Goal: Information Seeking & Learning: Find specific page/section

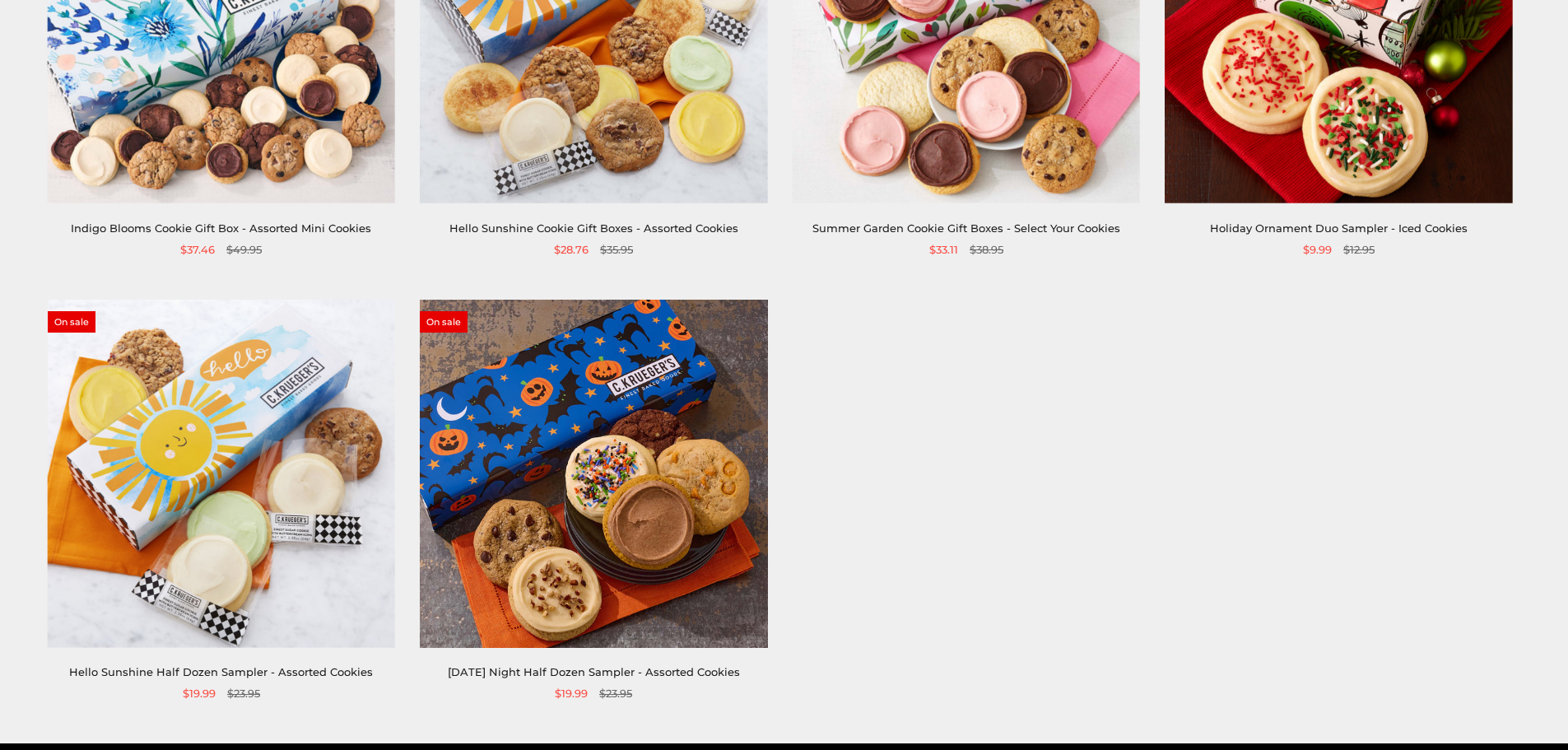
scroll to position [493, 0]
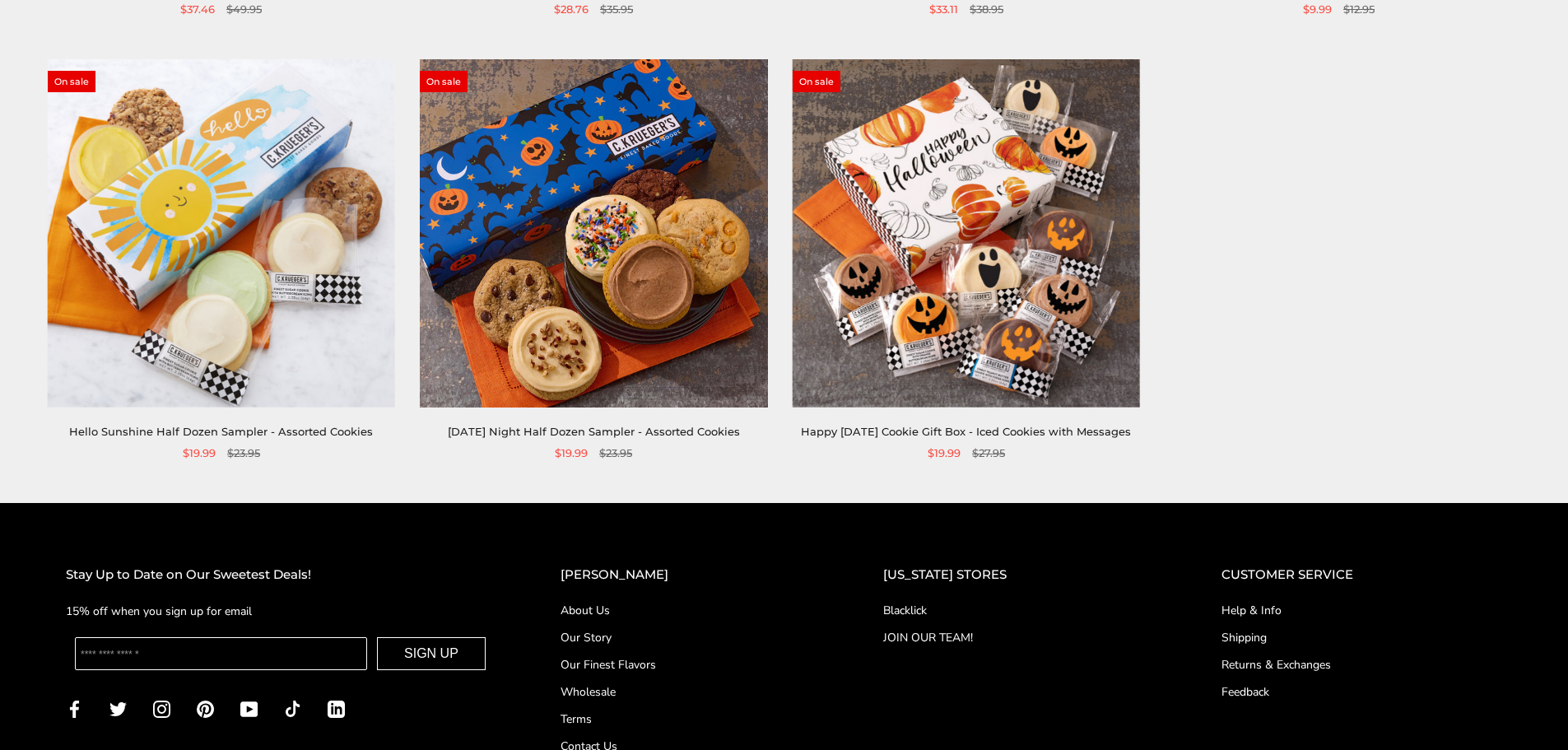
scroll to position [740, 0]
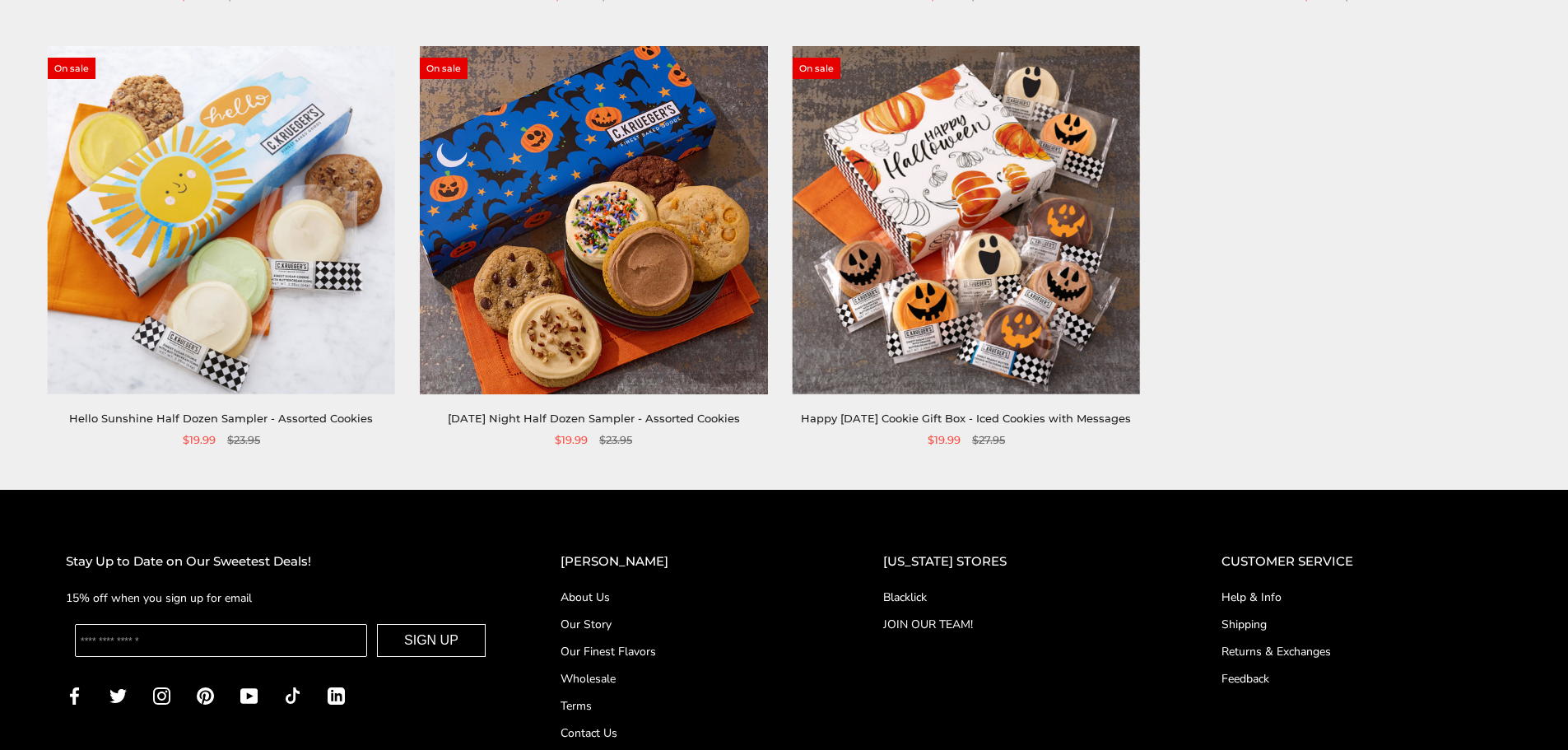
click at [920, 194] on img at bounding box center [966, 219] width 348 height 348
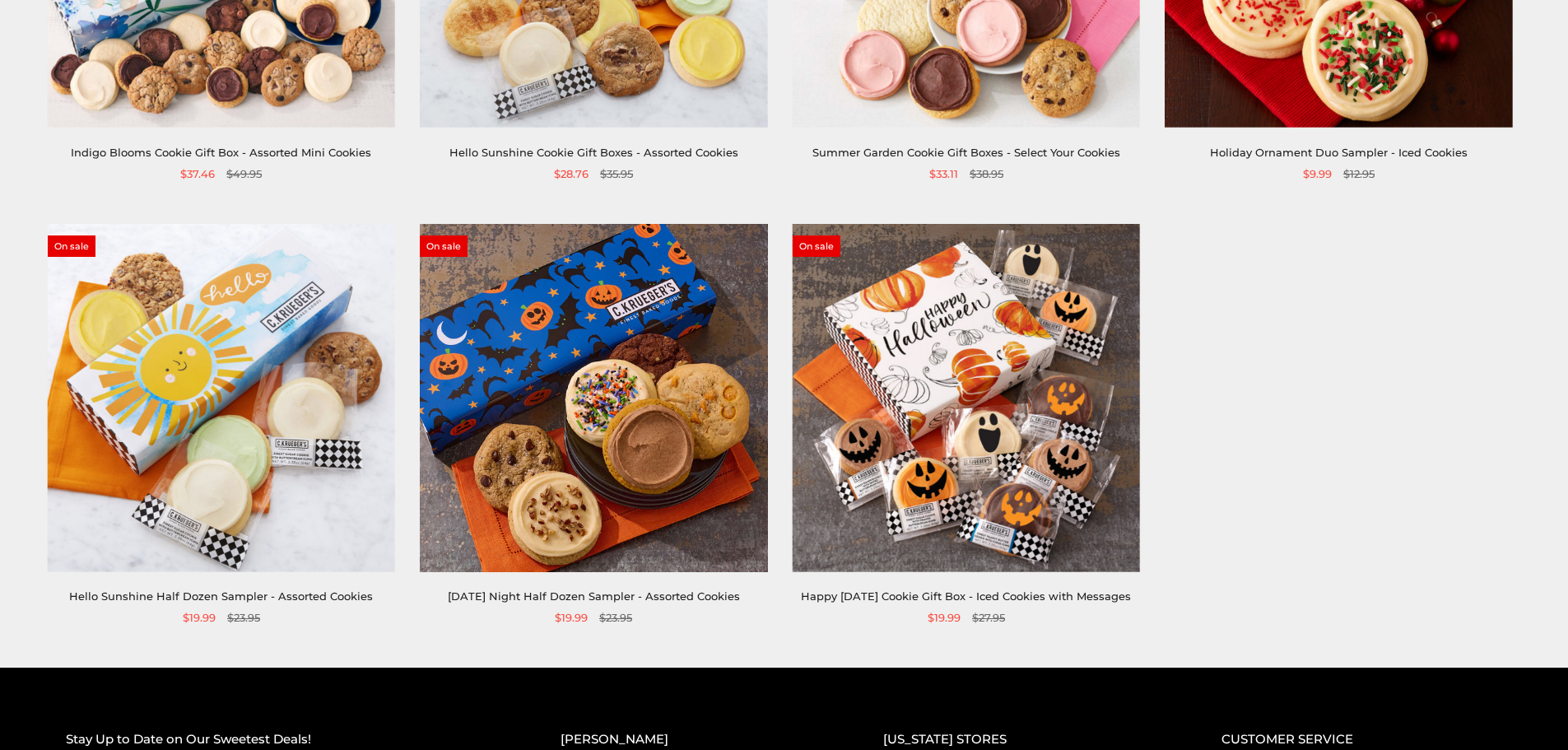
scroll to position [164, 0]
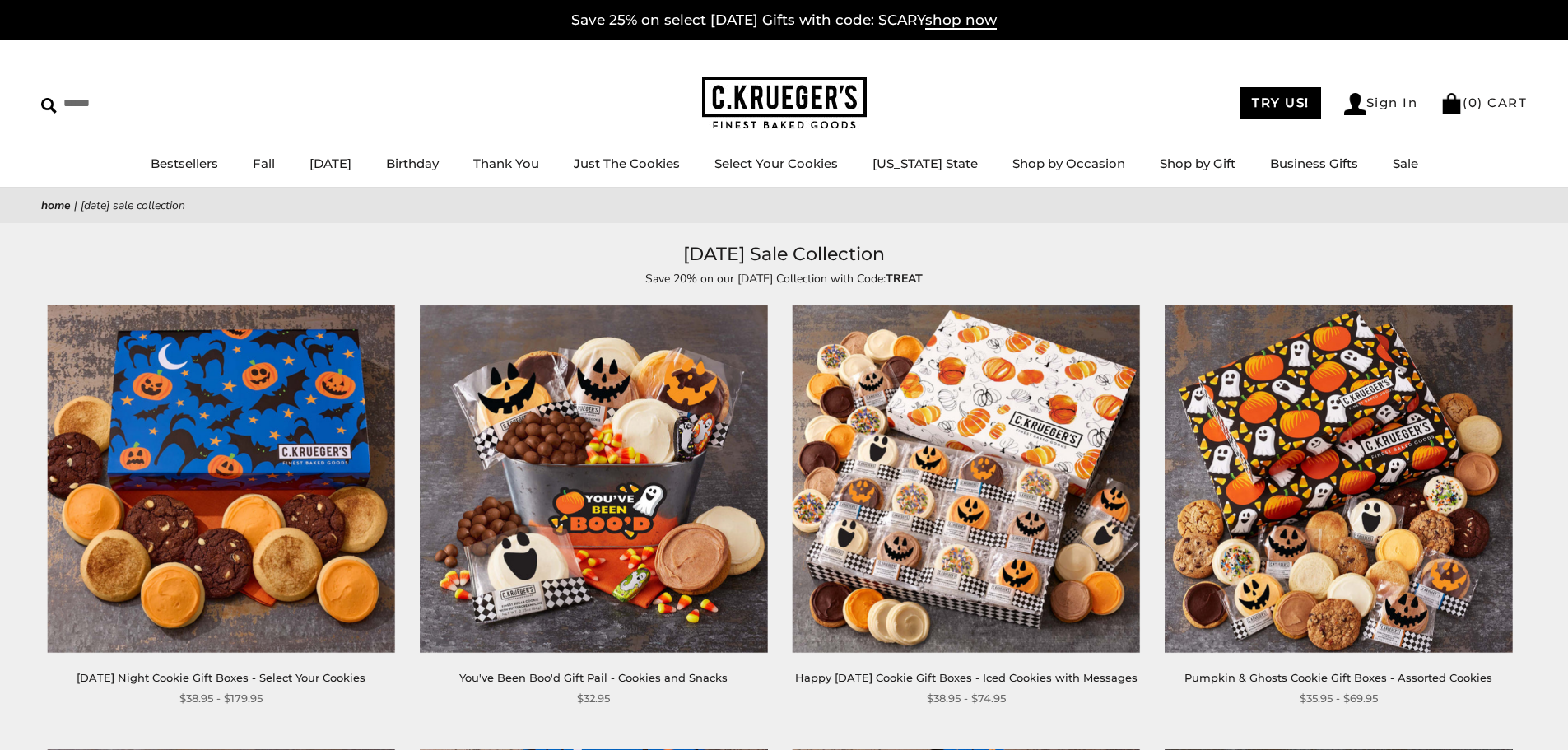
click at [615, 329] on img at bounding box center [594, 479] width 348 height 348
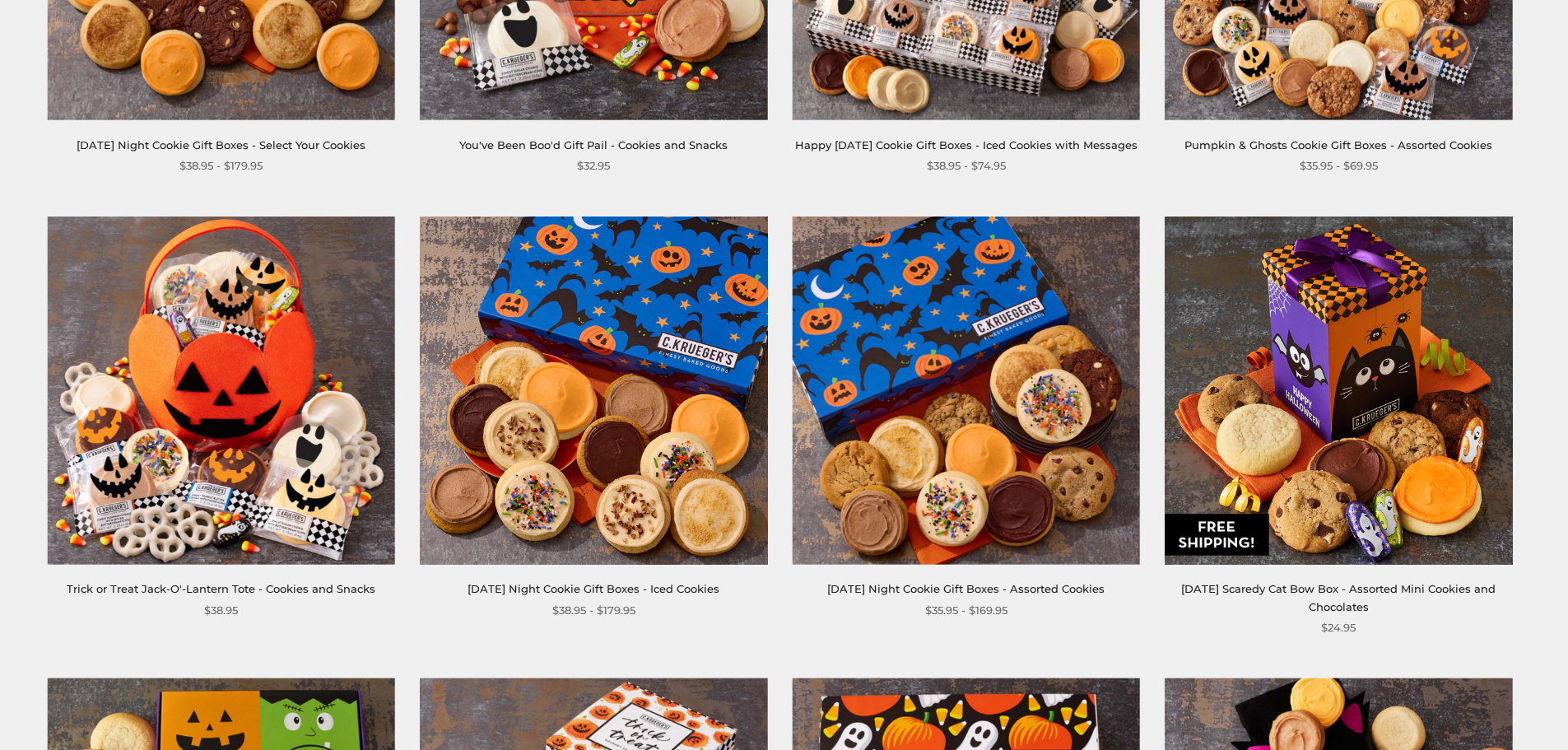
scroll to position [576, 0]
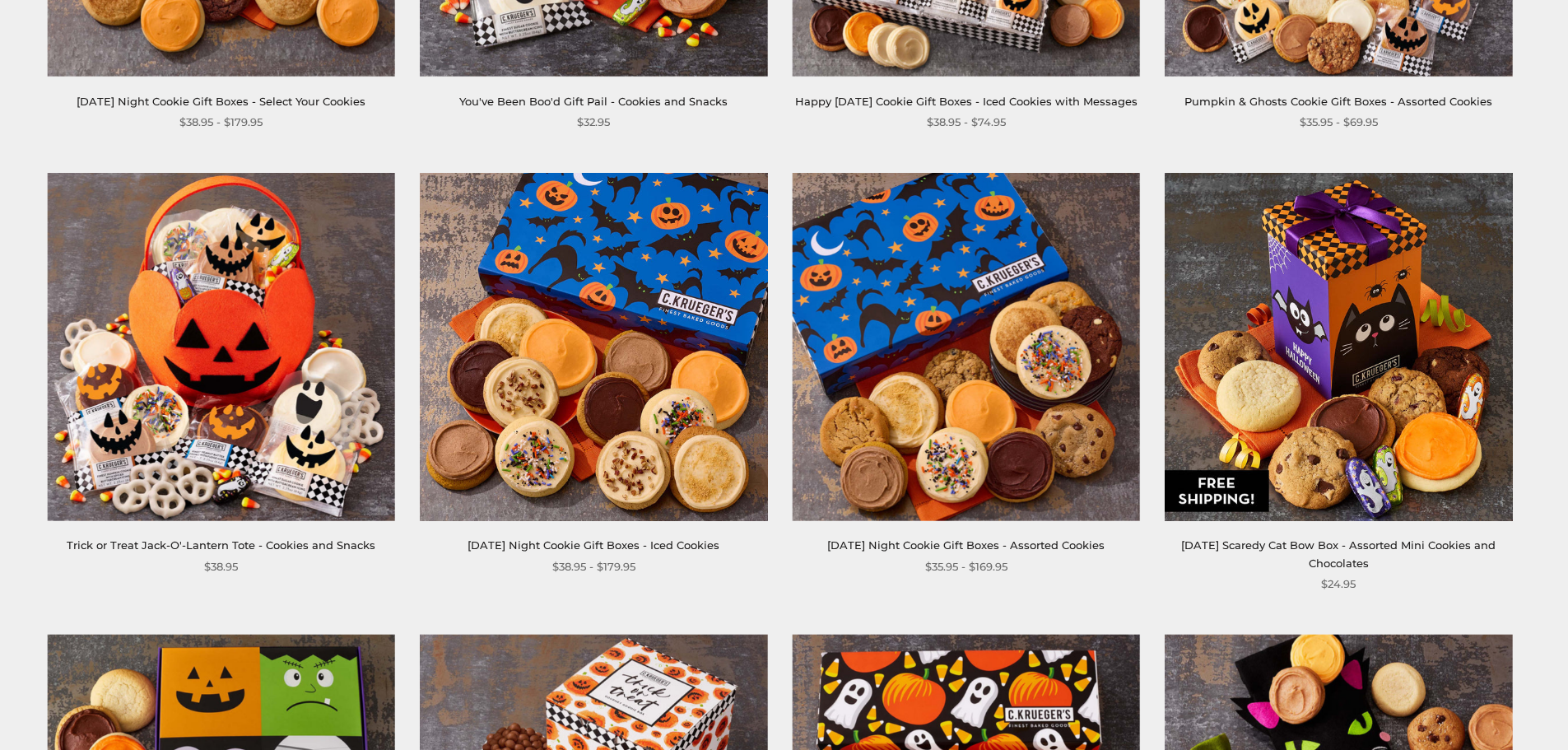
click at [872, 343] on img at bounding box center [966, 346] width 348 height 348
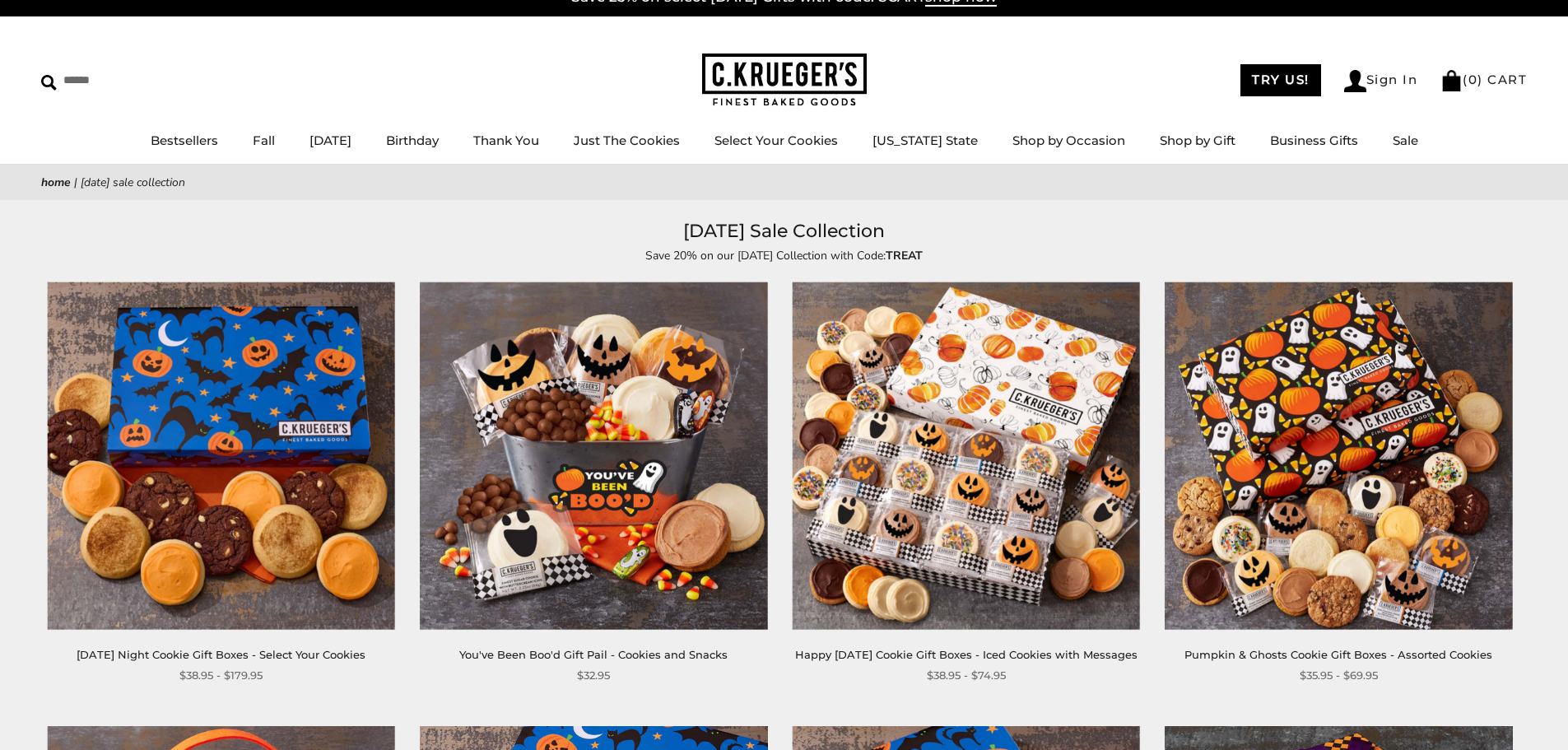
scroll to position [329, 0]
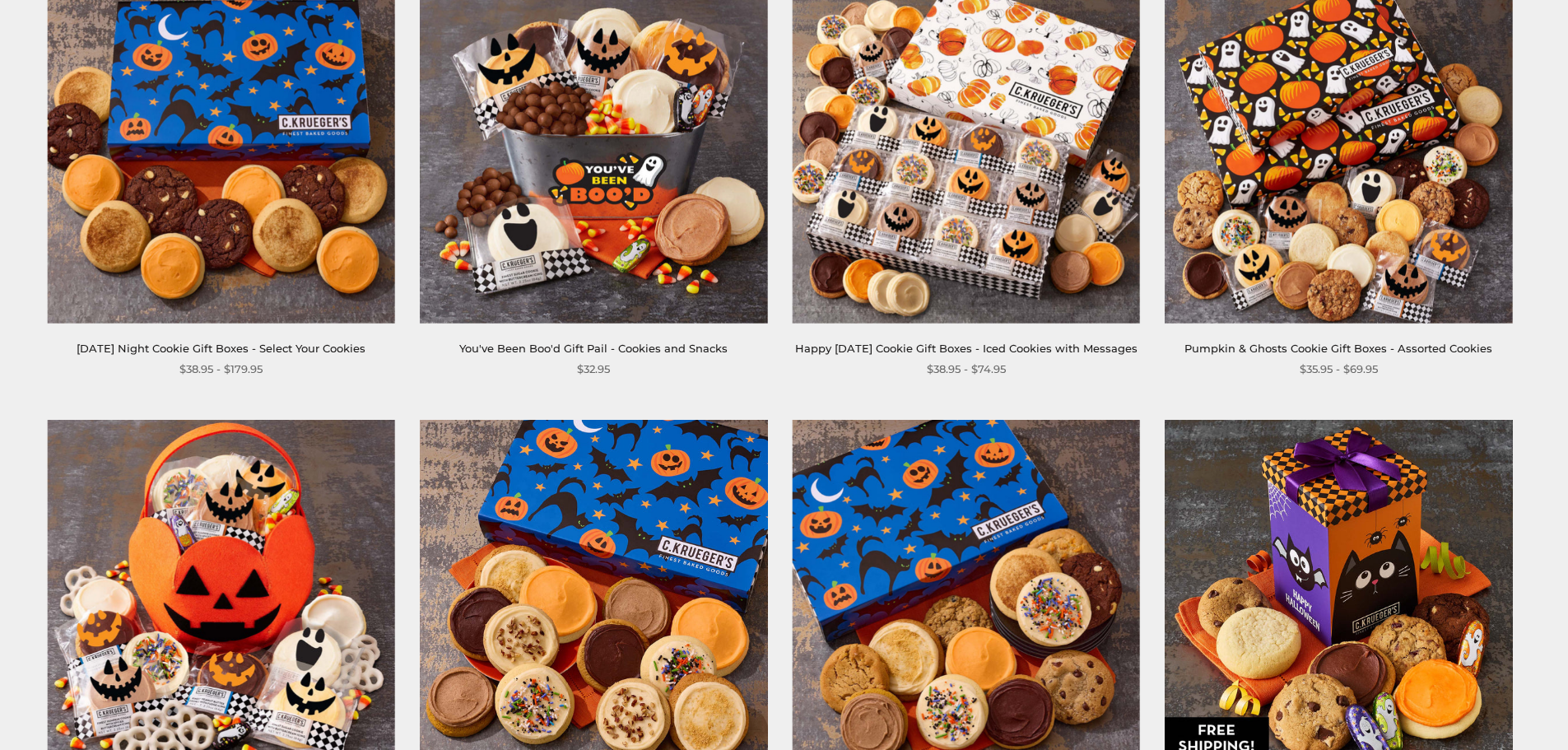
click at [887, 228] on img at bounding box center [966, 150] width 348 height 348
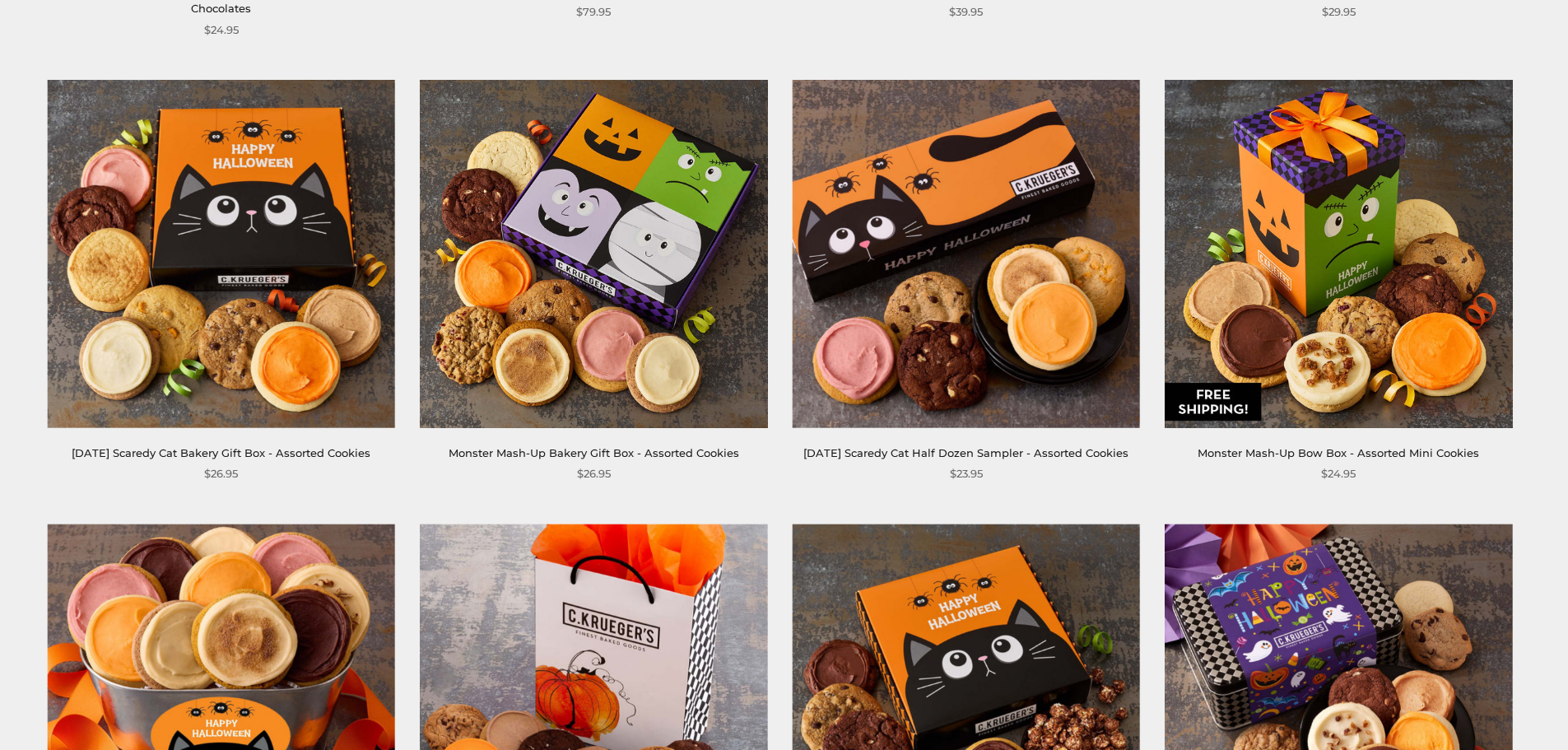
scroll to position [2057, 0]
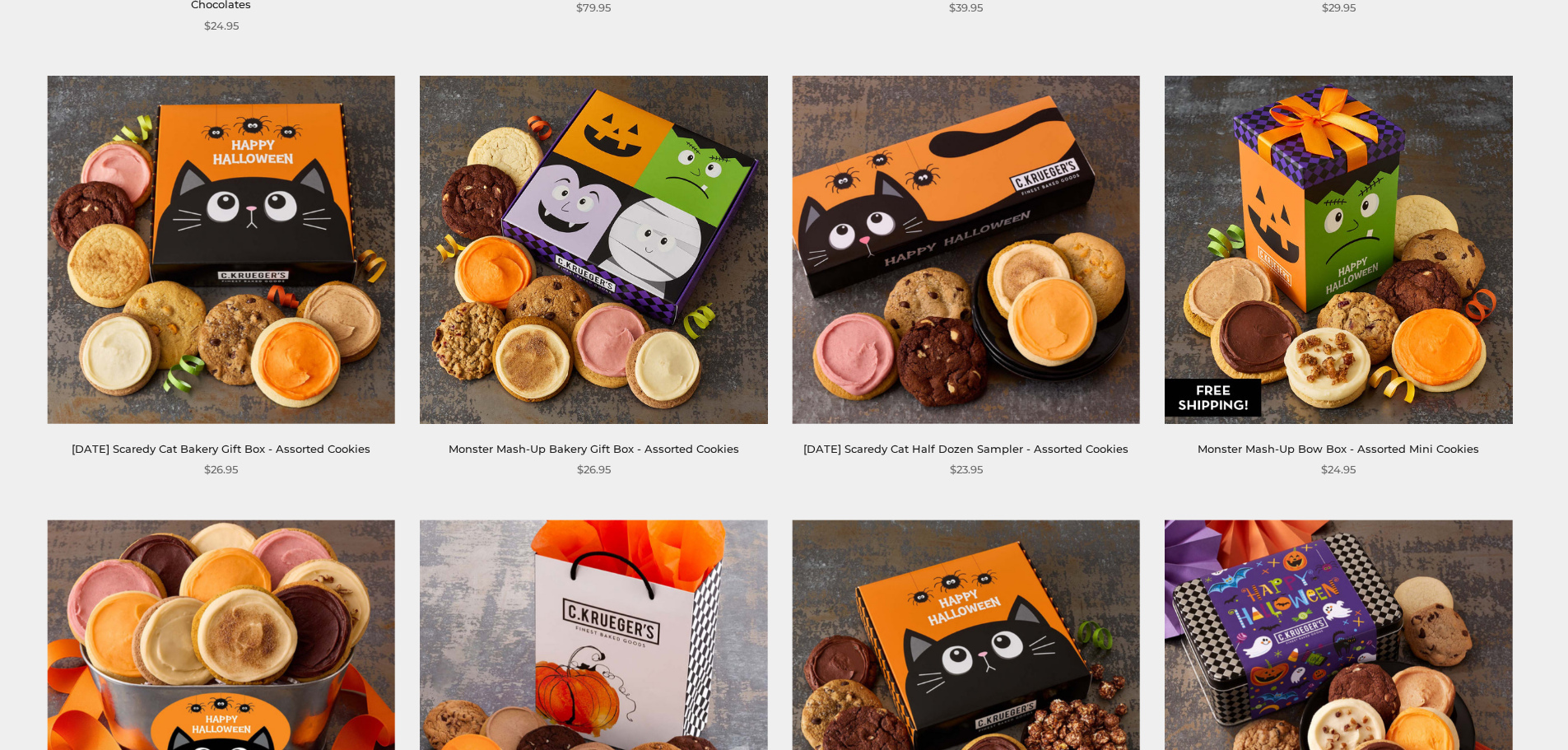
click at [270, 258] on img at bounding box center [221, 249] width 348 height 348
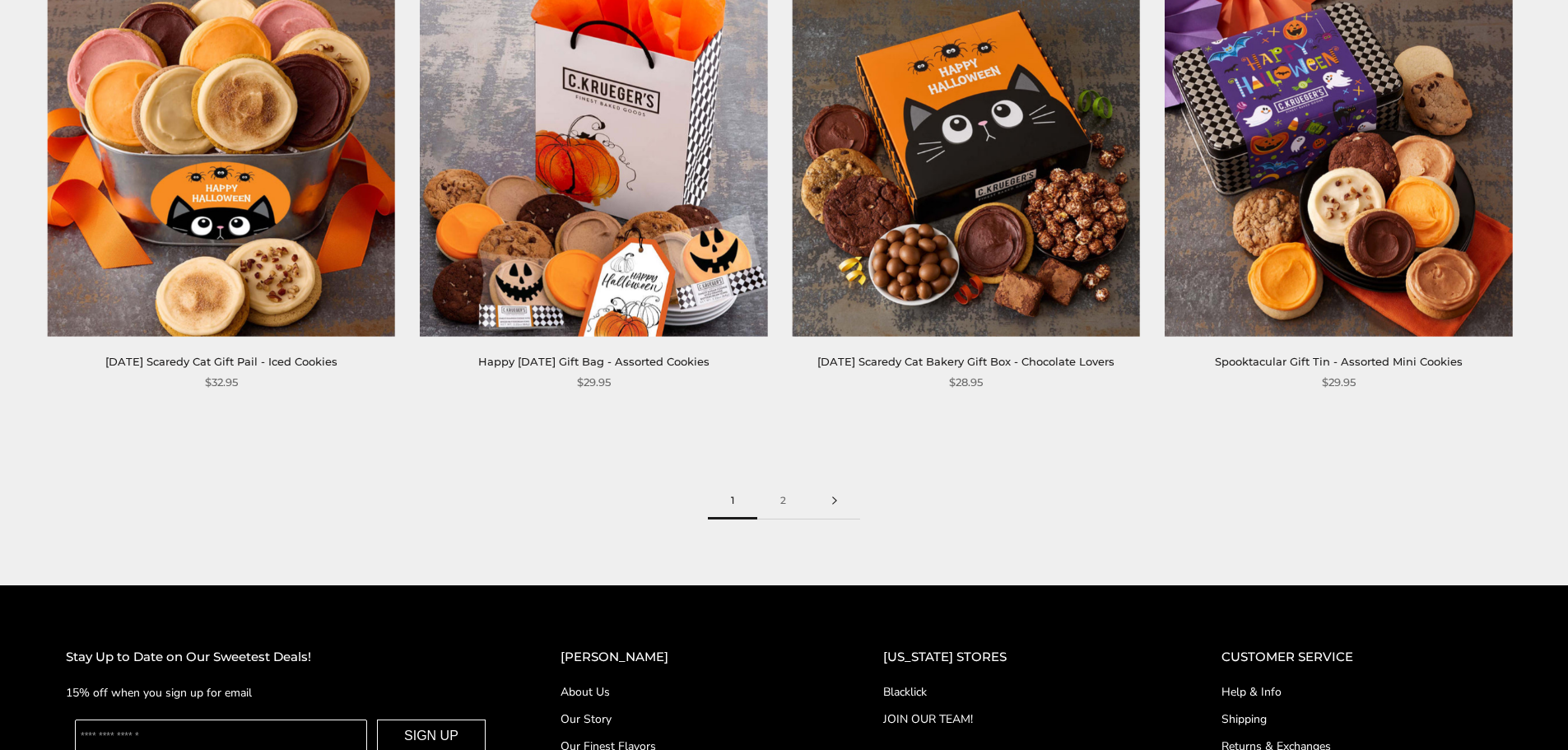
scroll to position [2750, 0]
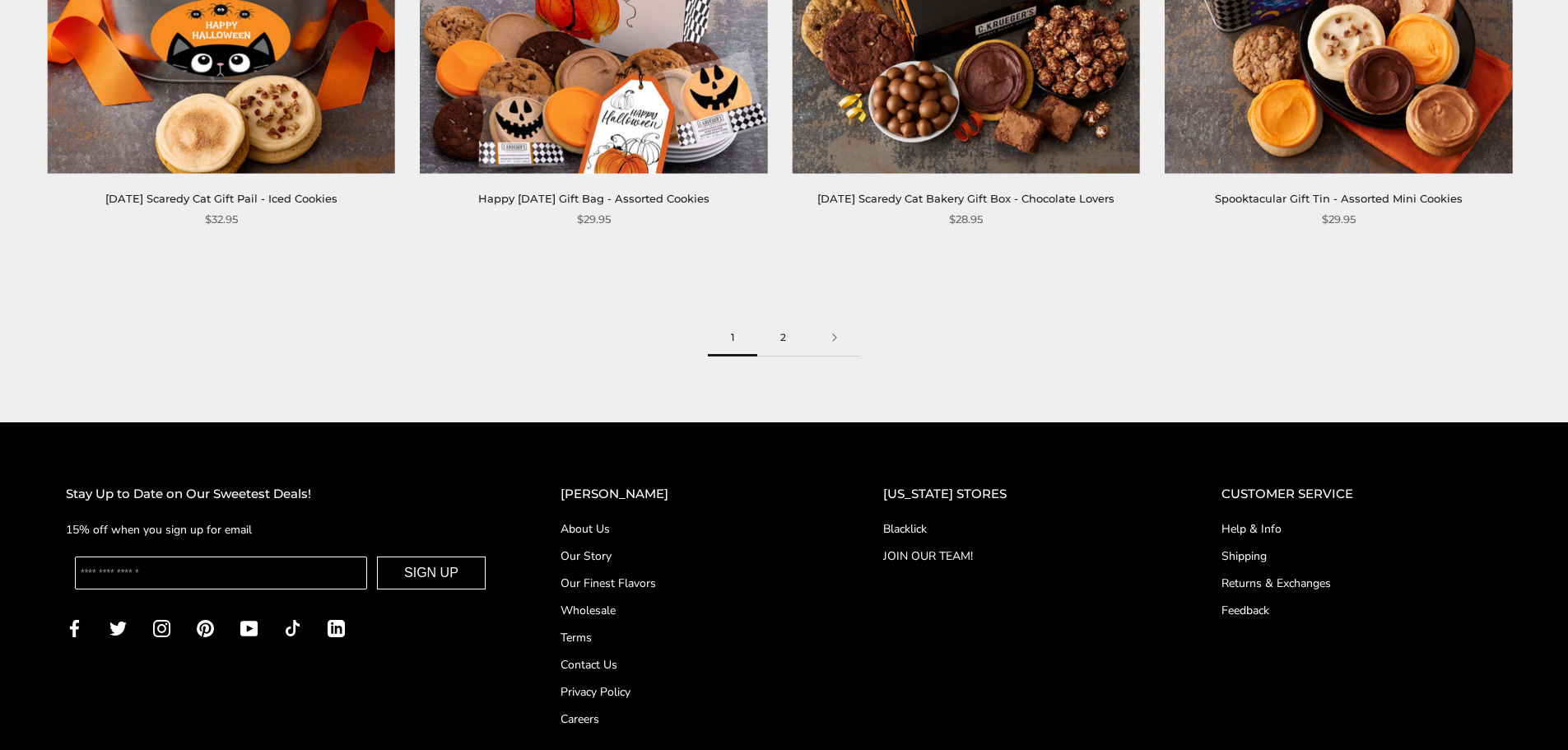
click at [791, 356] on link "2" at bounding box center [783, 338] width 52 height 37
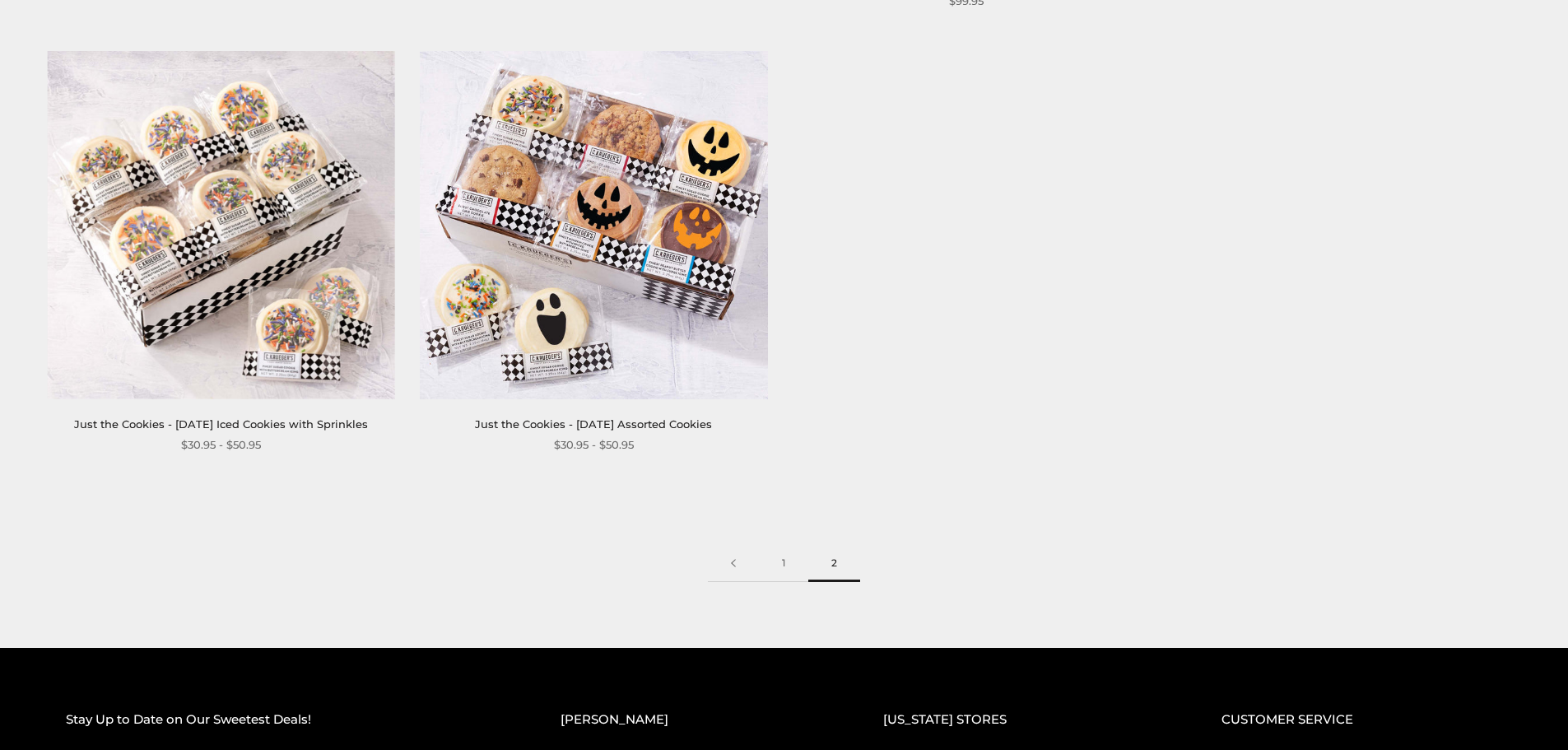
scroll to position [2139, 0]
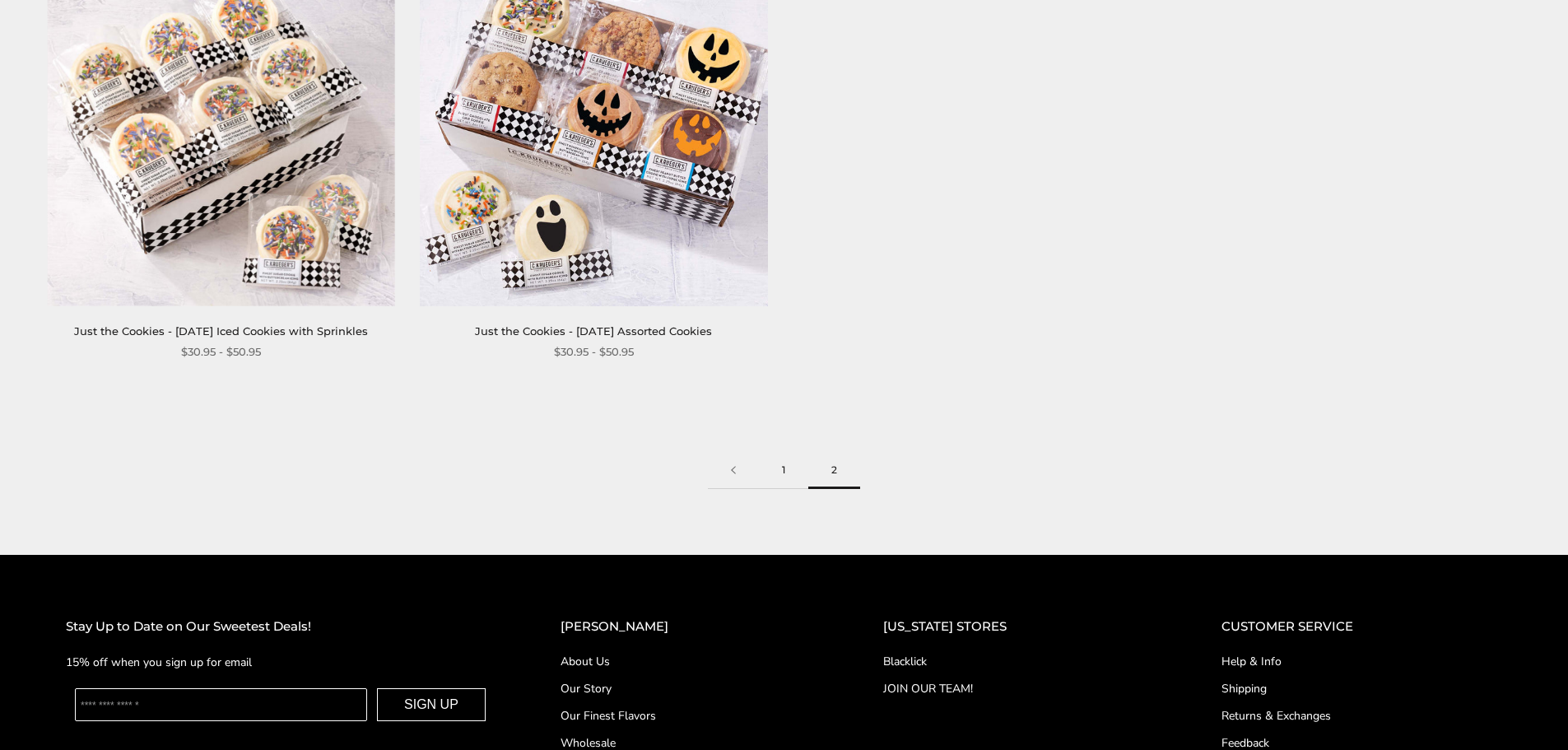
click at [784, 471] on link "1" at bounding box center [784, 470] width 49 height 37
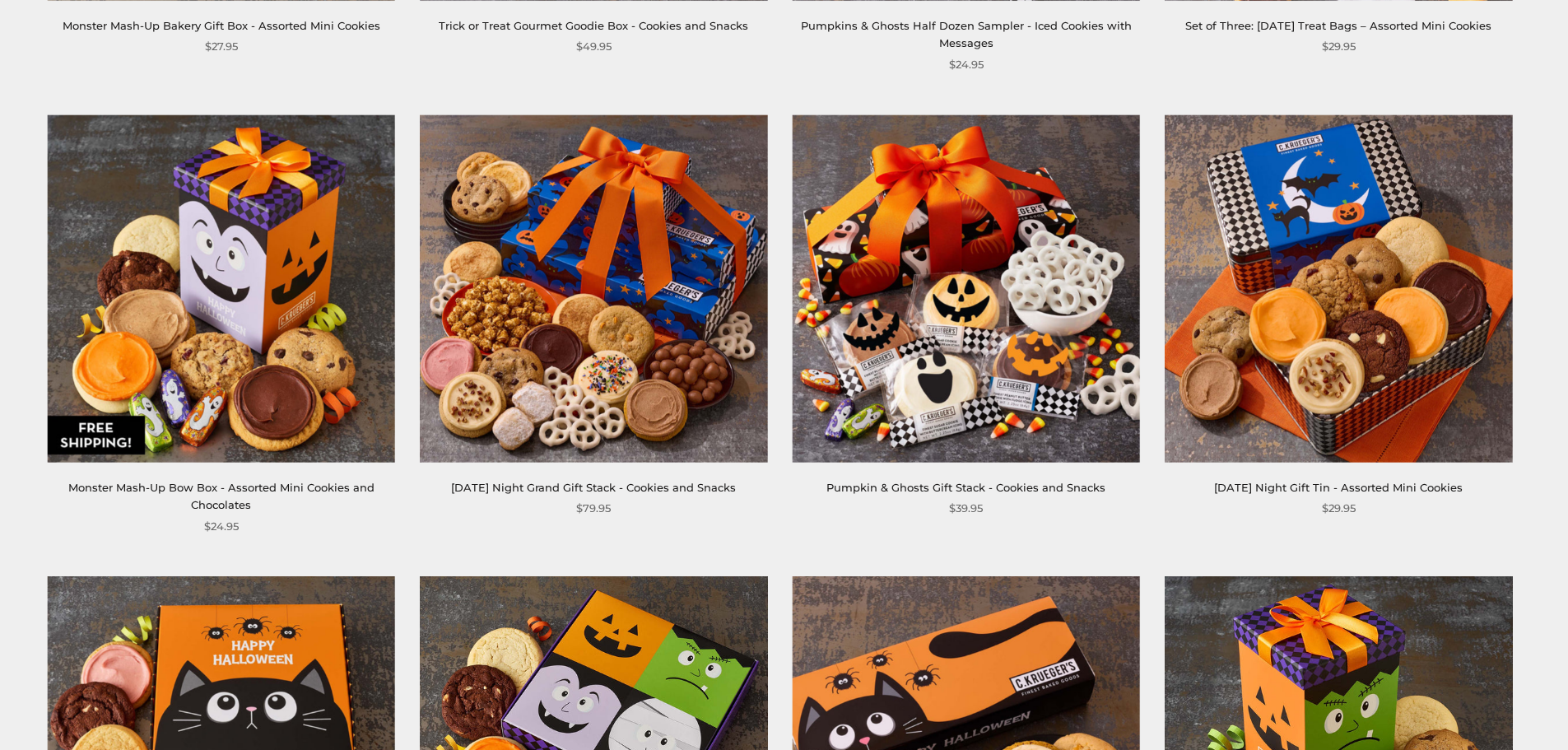
scroll to position [1564, 0]
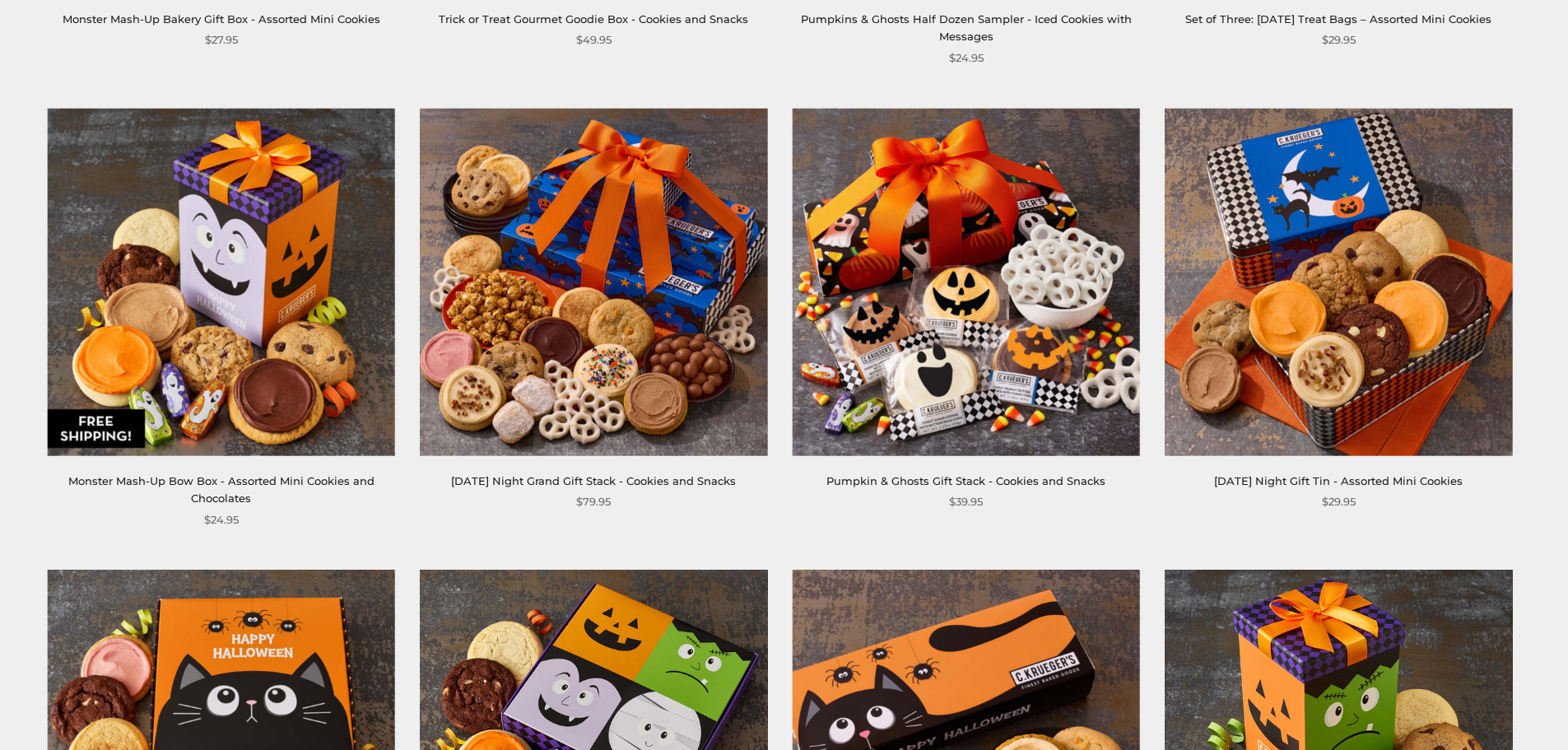
click at [194, 326] on img at bounding box center [221, 281] width 348 height 348
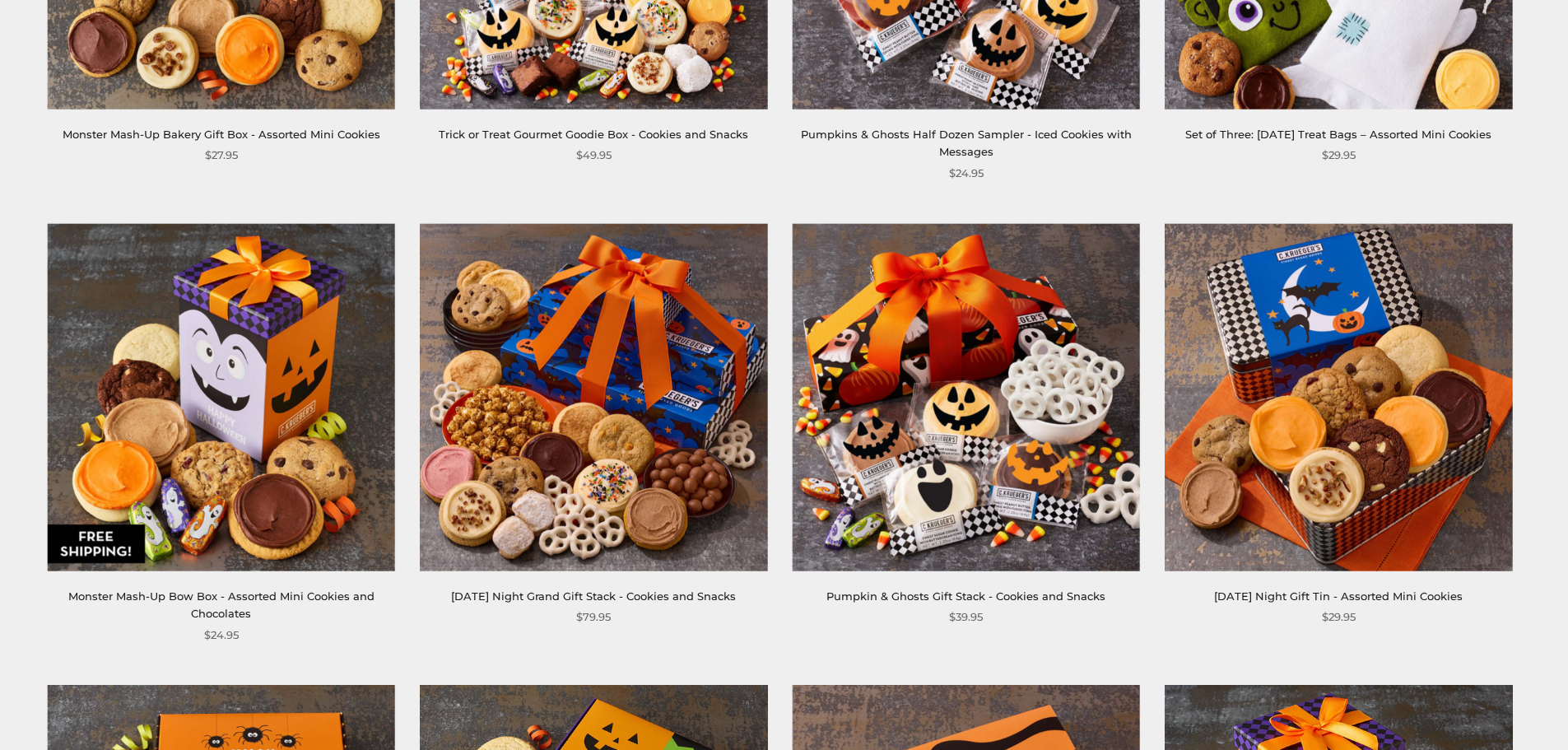
scroll to position [1234, 0]
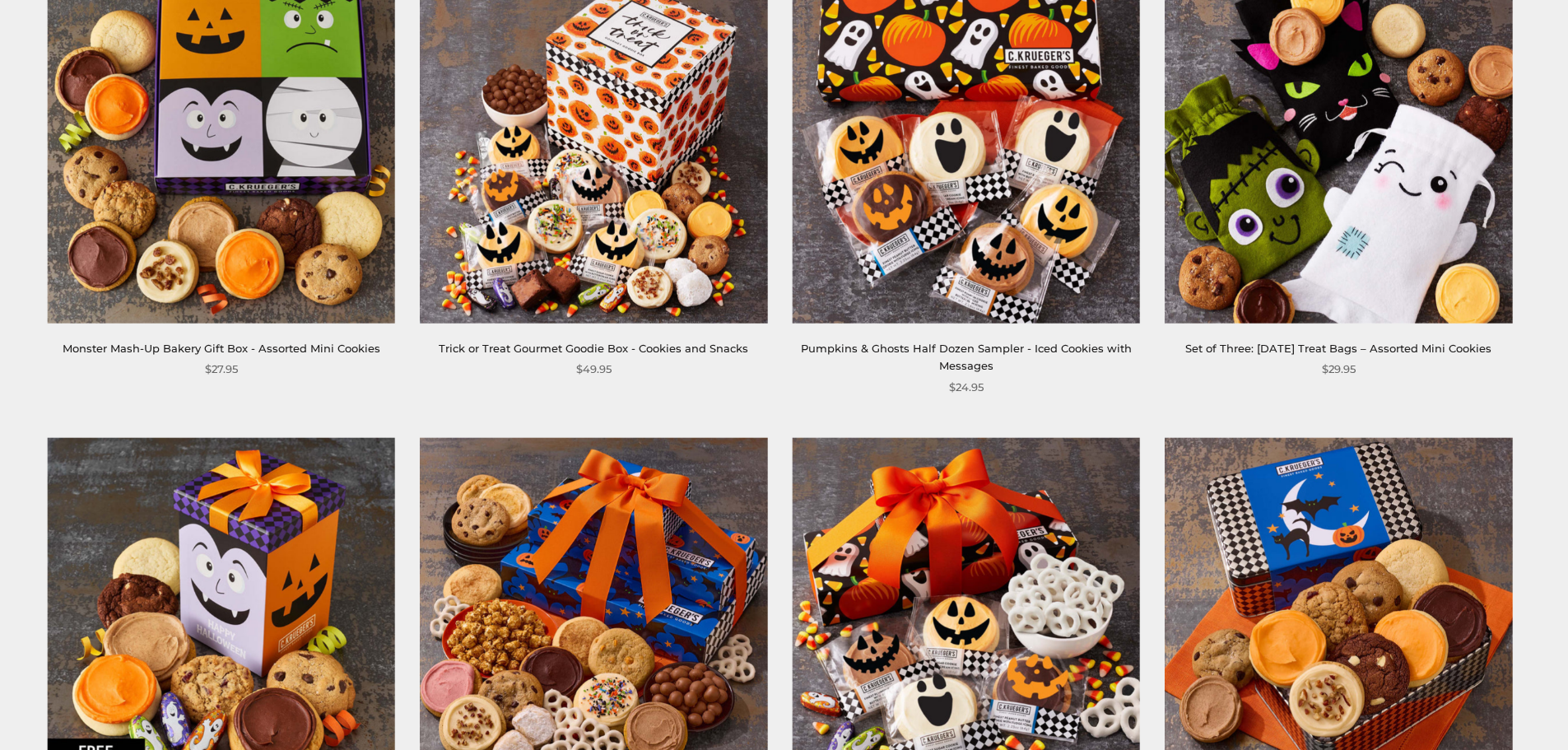
click at [987, 236] on img at bounding box center [966, 150] width 348 height 348
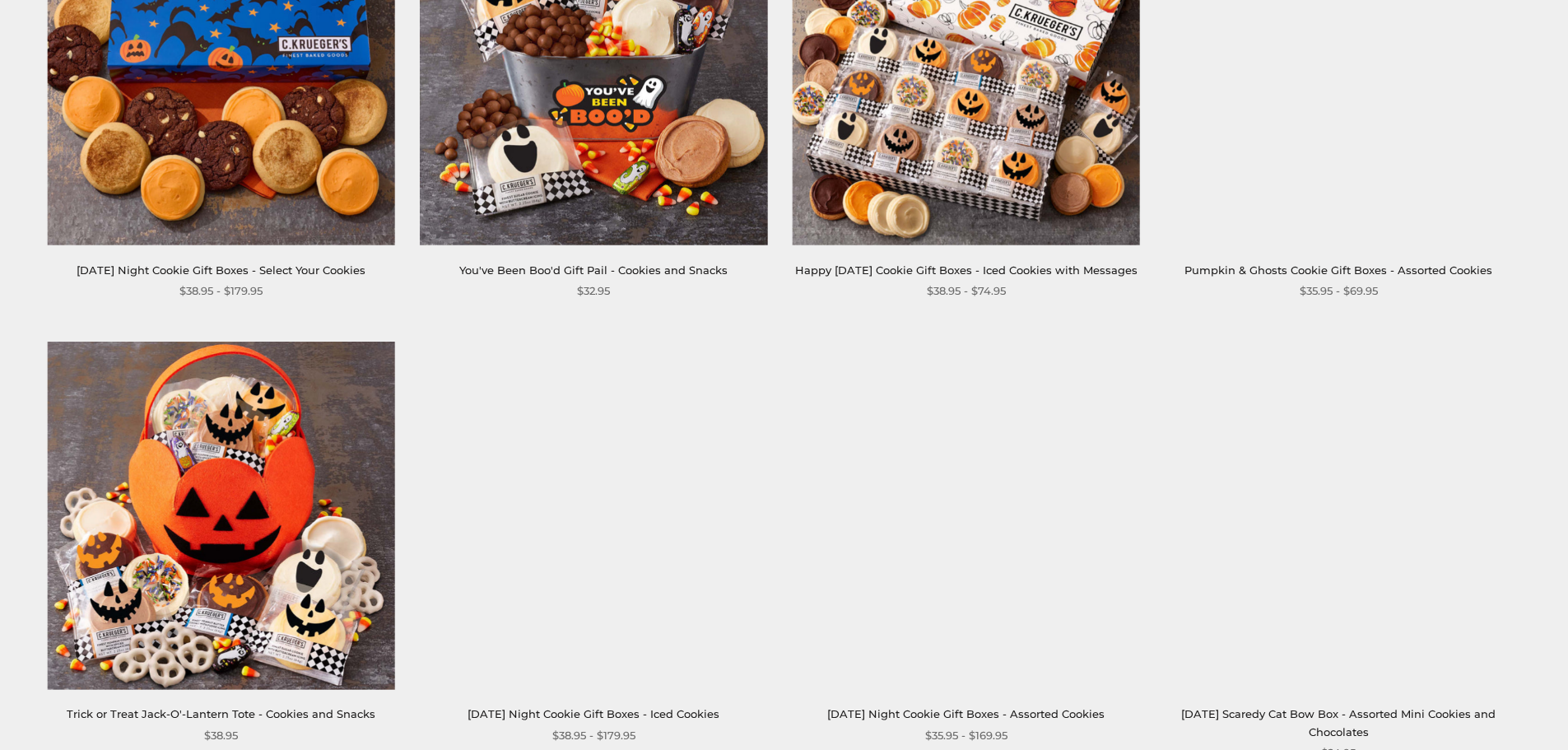
scroll to position [411, 0]
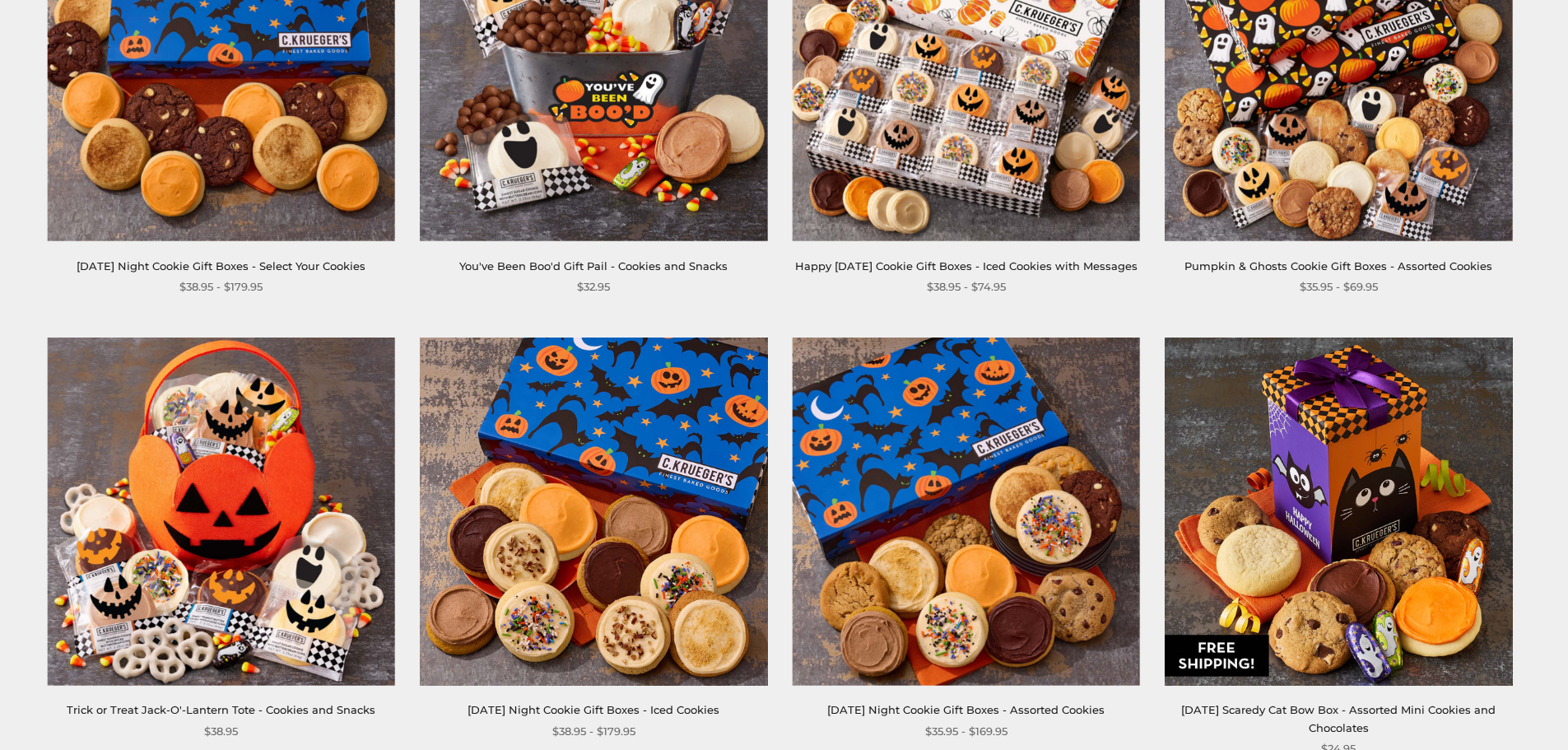
click at [166, 554] on img at bounding box center [221, 511] width 348 height 348
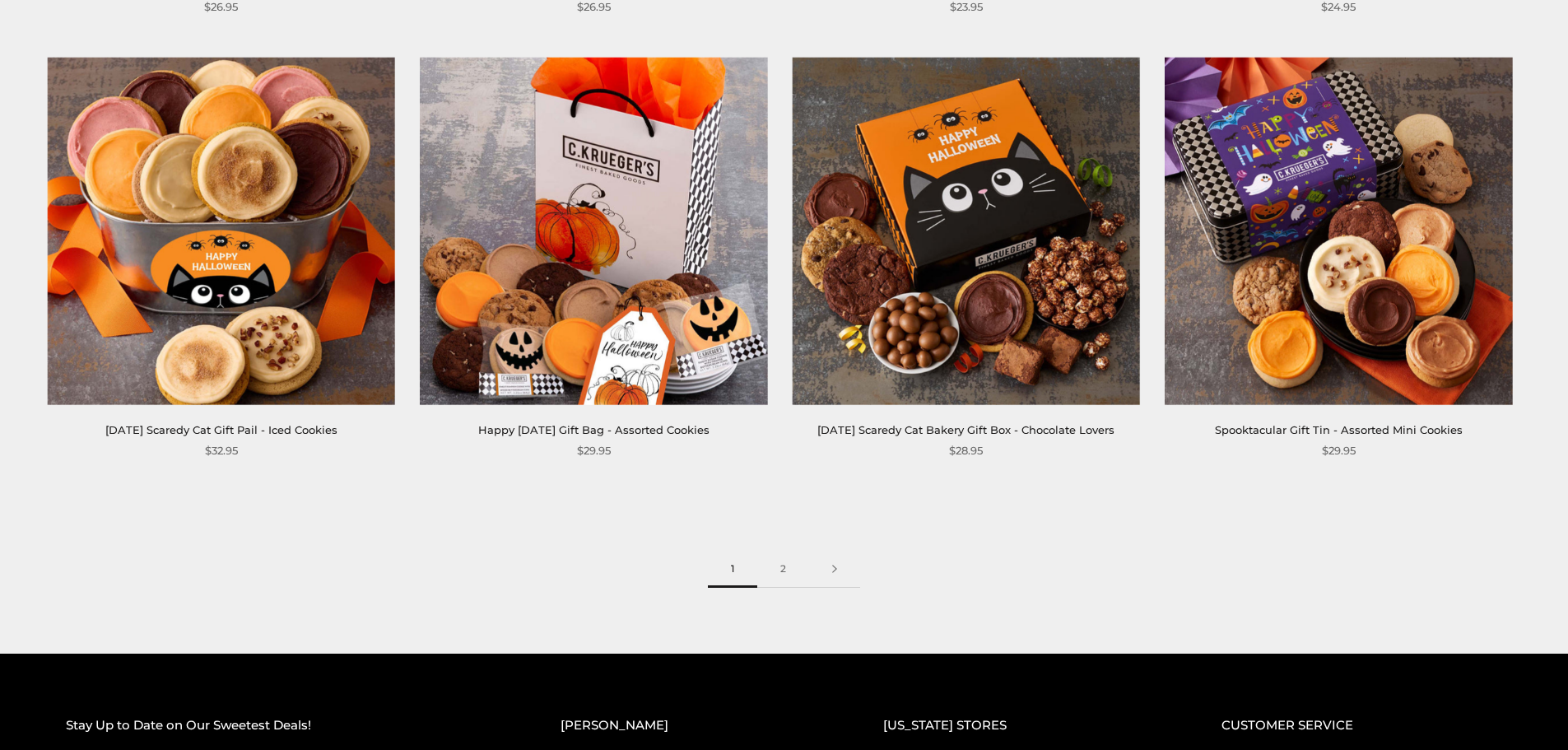
scroll to position [2797, 0]
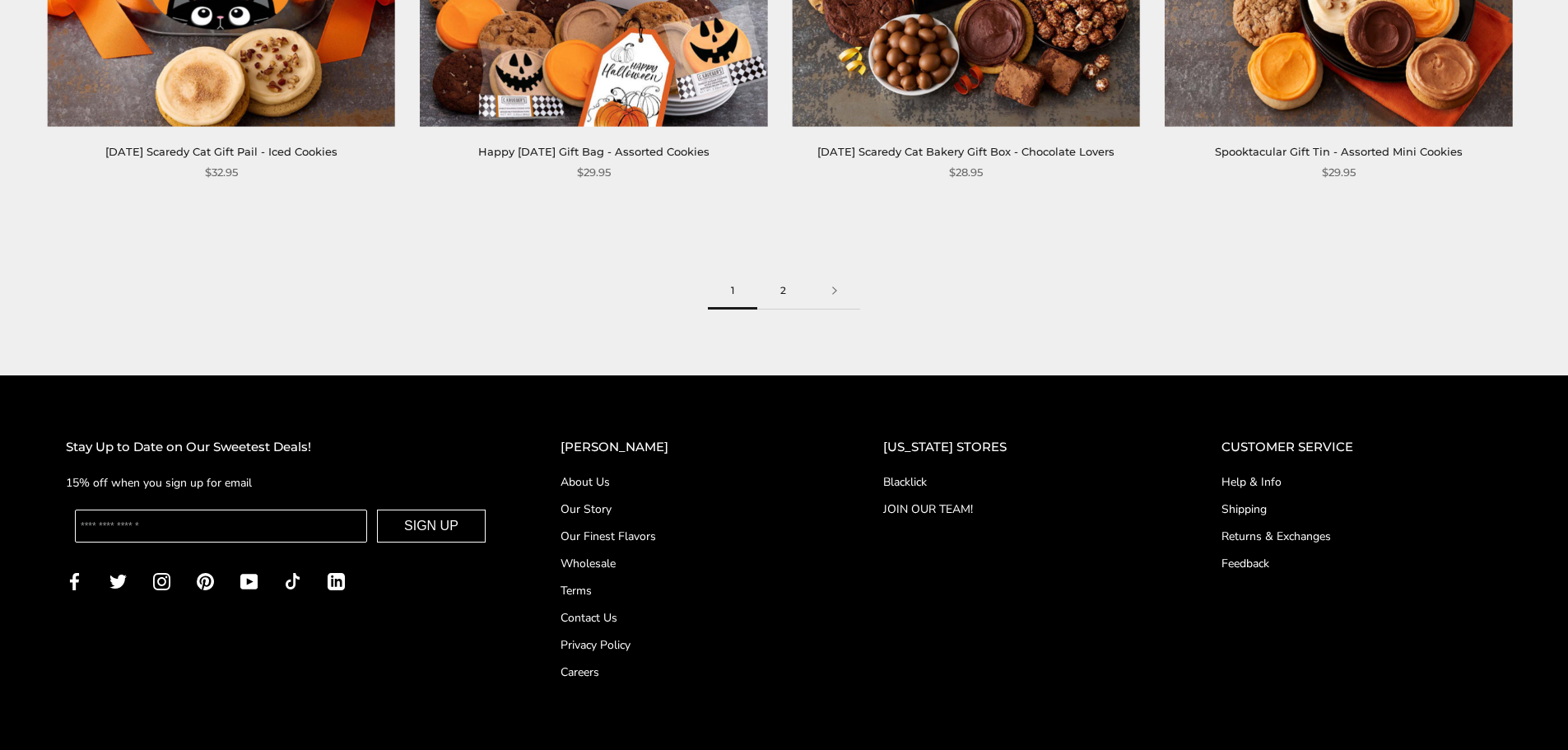
click at [782, 309] on link "2" at bounding box center [783, 291] width 52 height 37
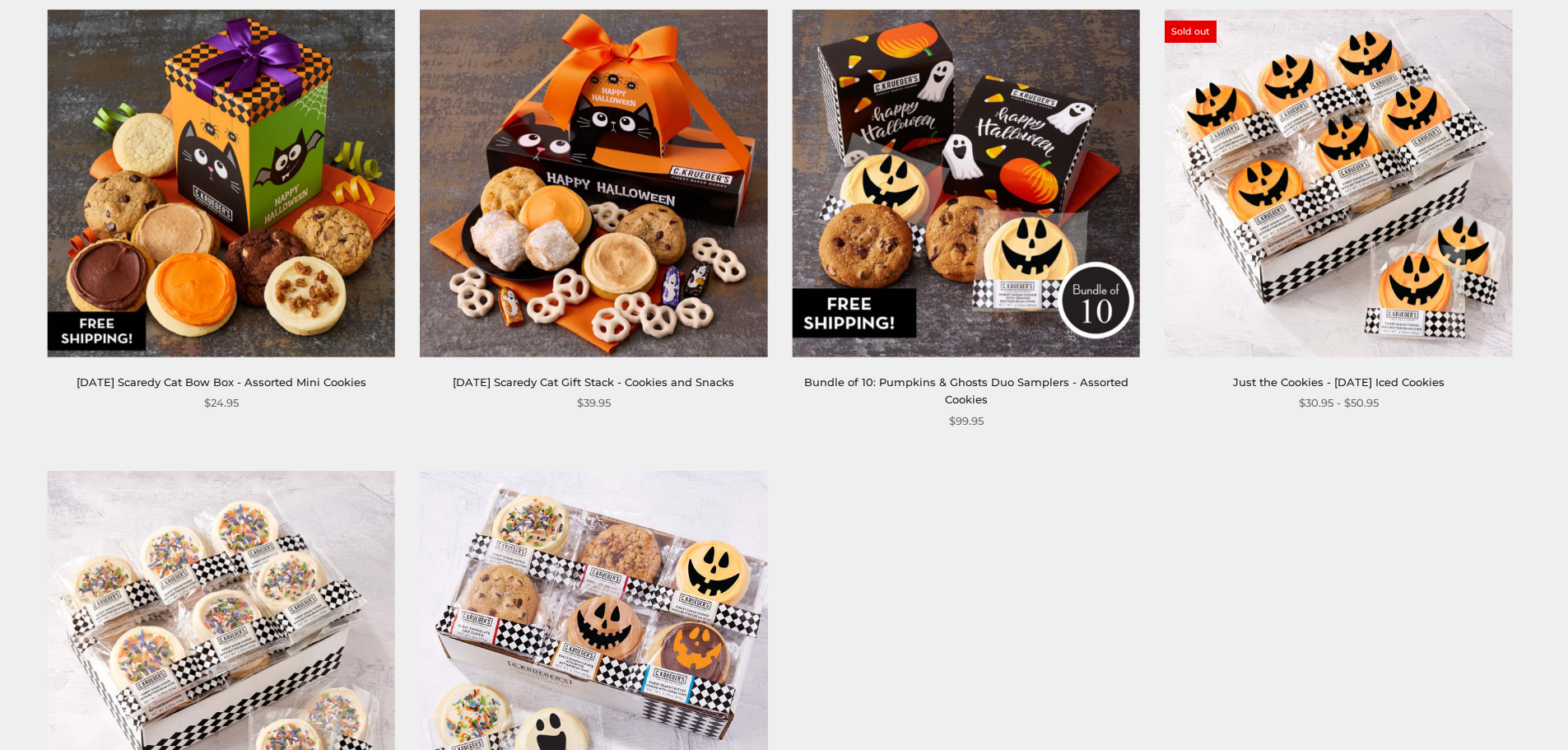
scroll to position [1975, 0]
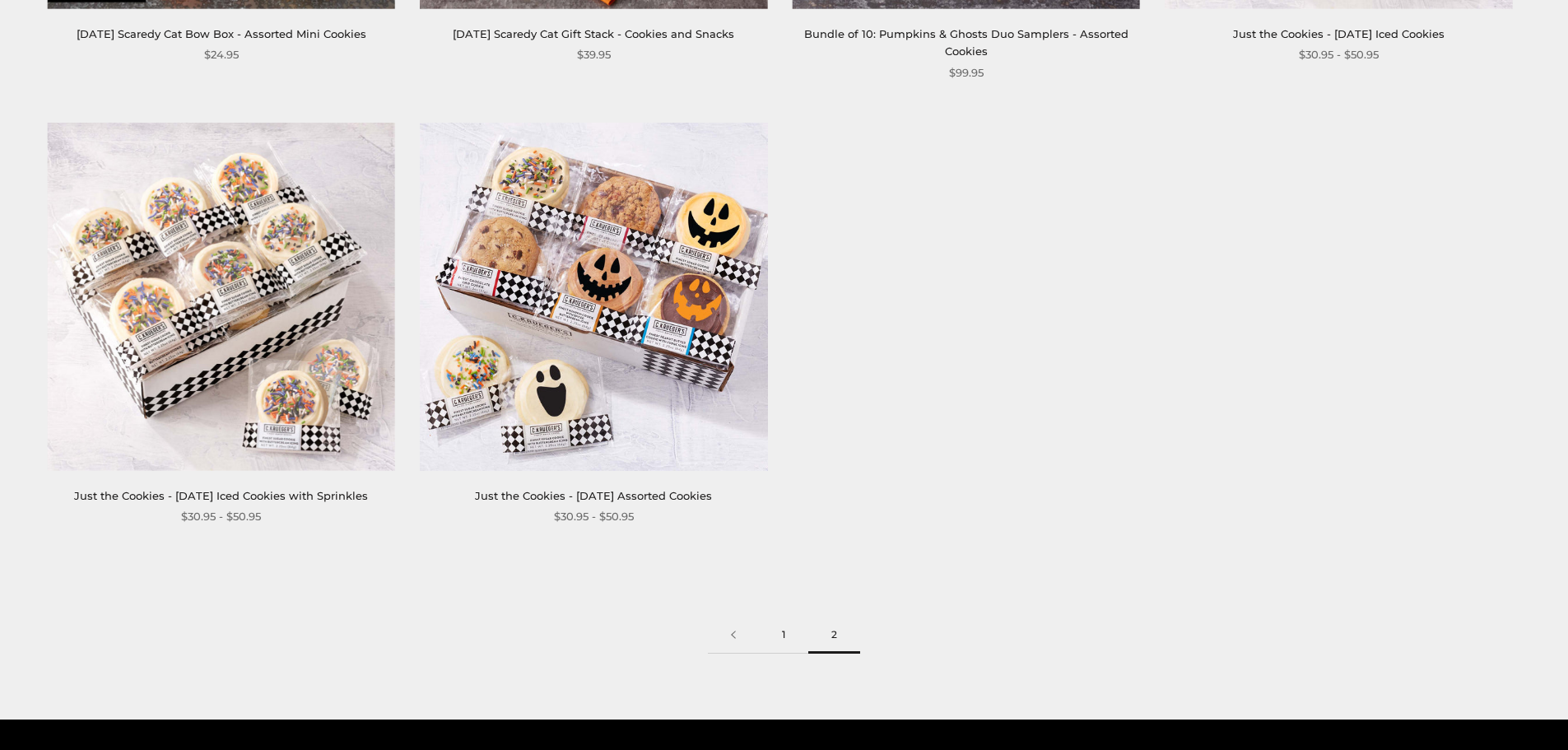
click at [780, 632] on link "1" at bounding box center [784, 634] width 49 height 37
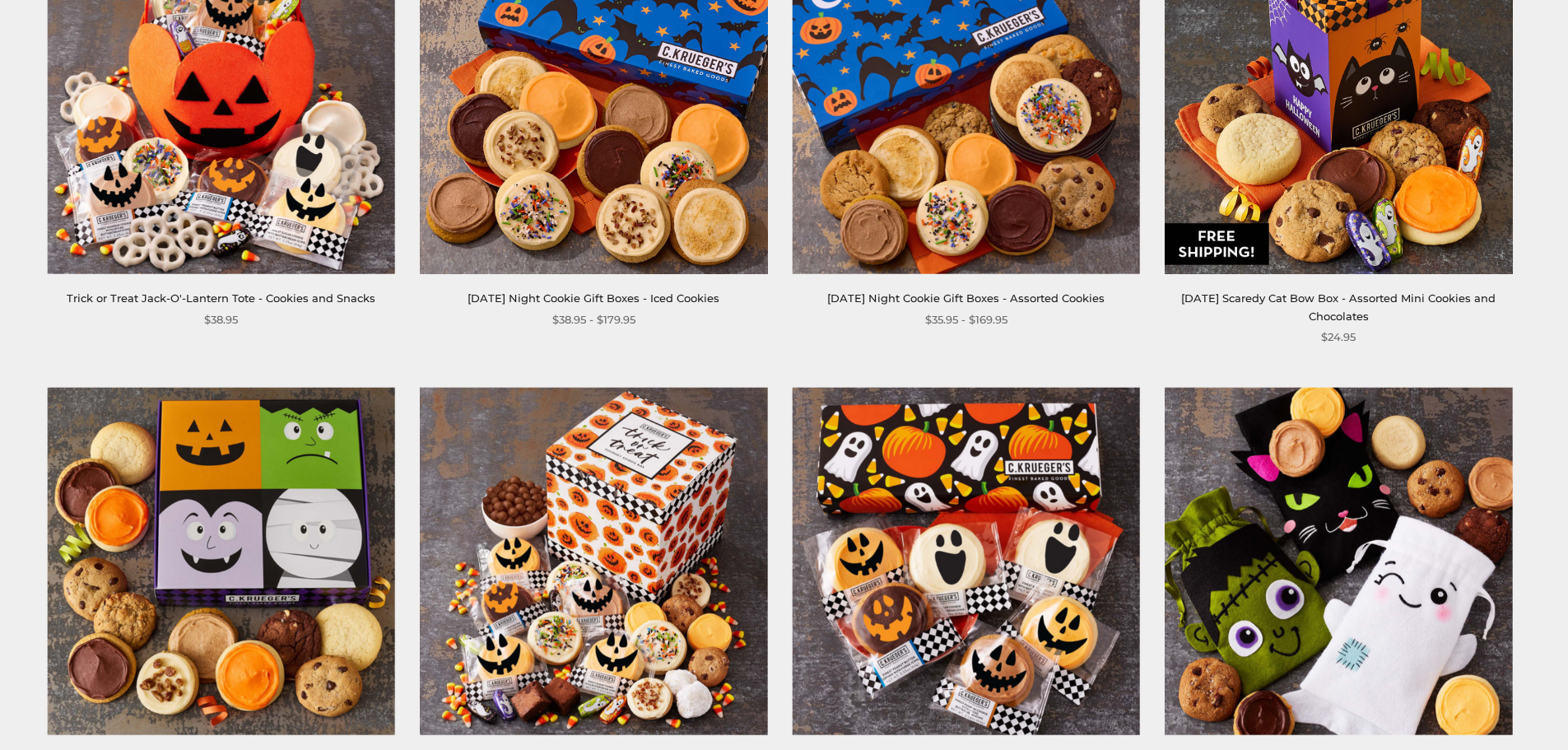
scroll to position [1069, 0]
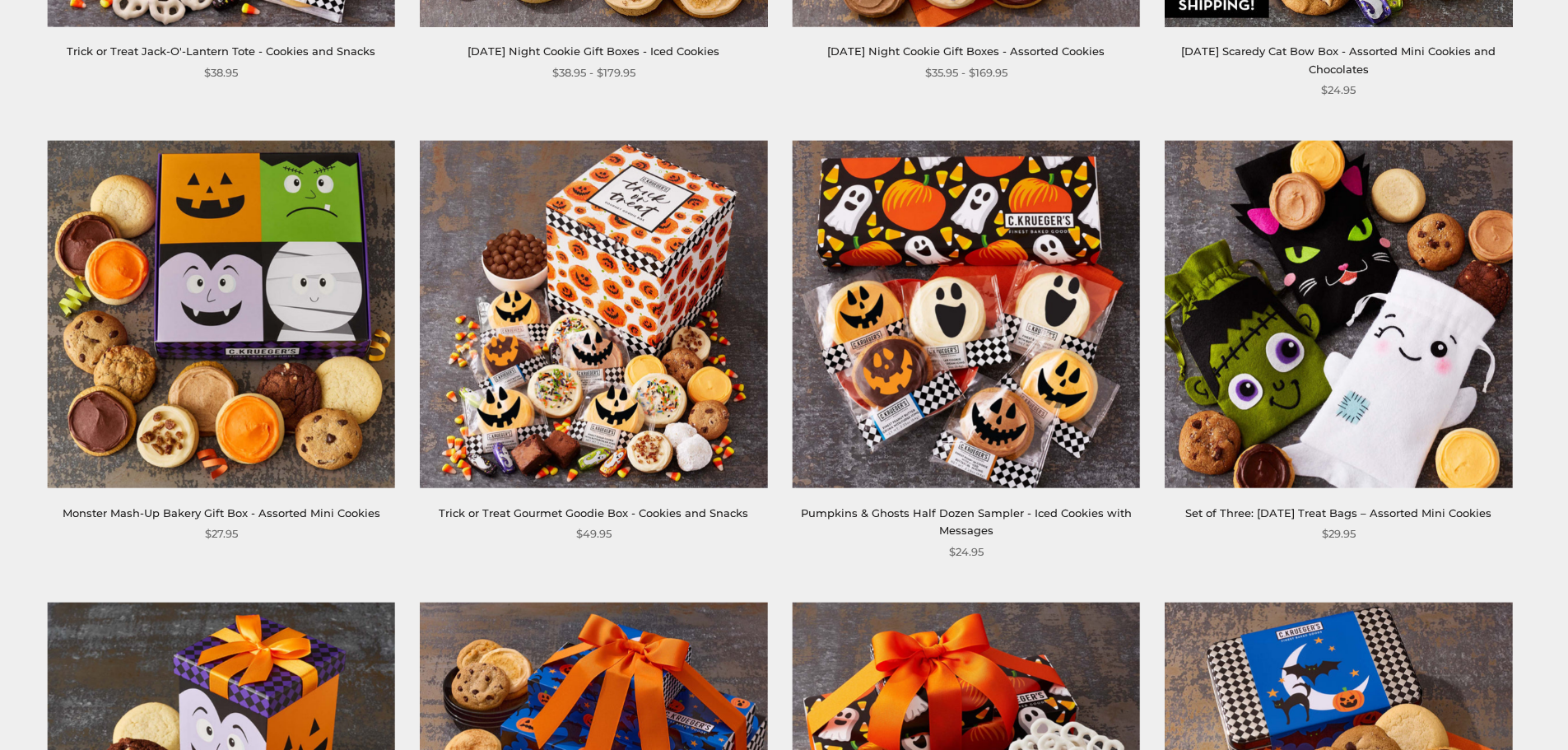
click at [997, 330] on img at bounding box center [966, 314] width 348 height 348
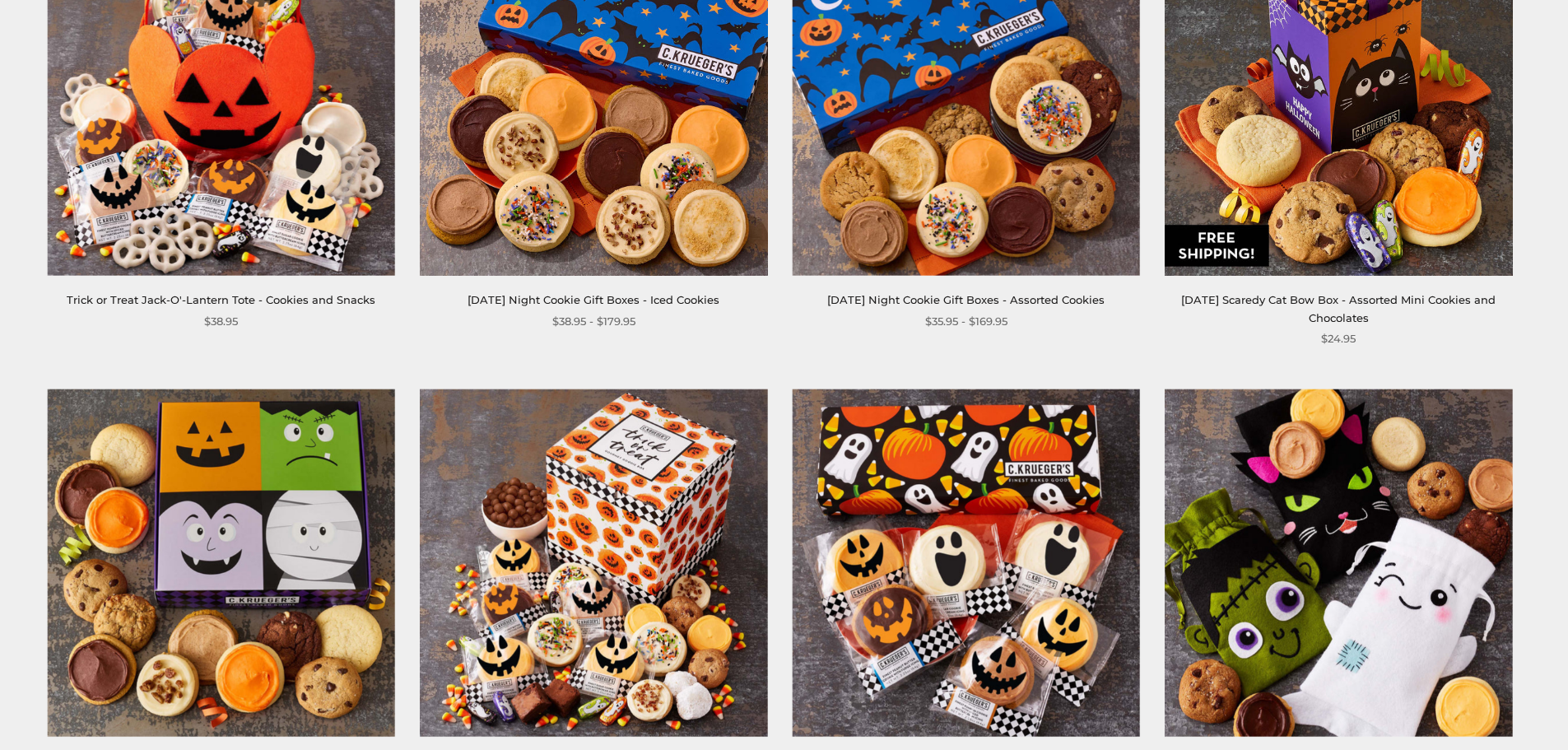
scroll to position [576, 0]
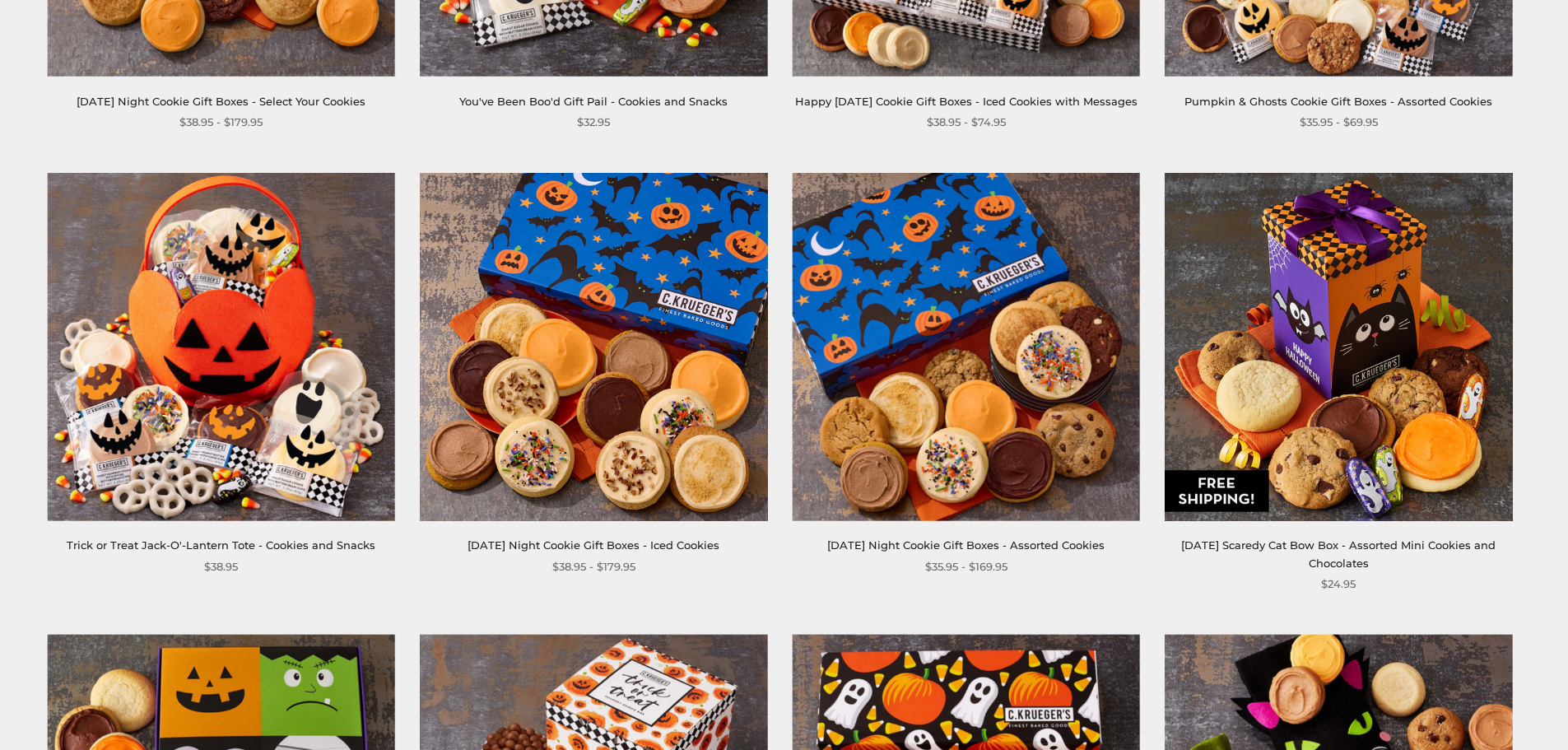
click at [197, 338] on img at bounding box center [221, 346] width 348 height 348
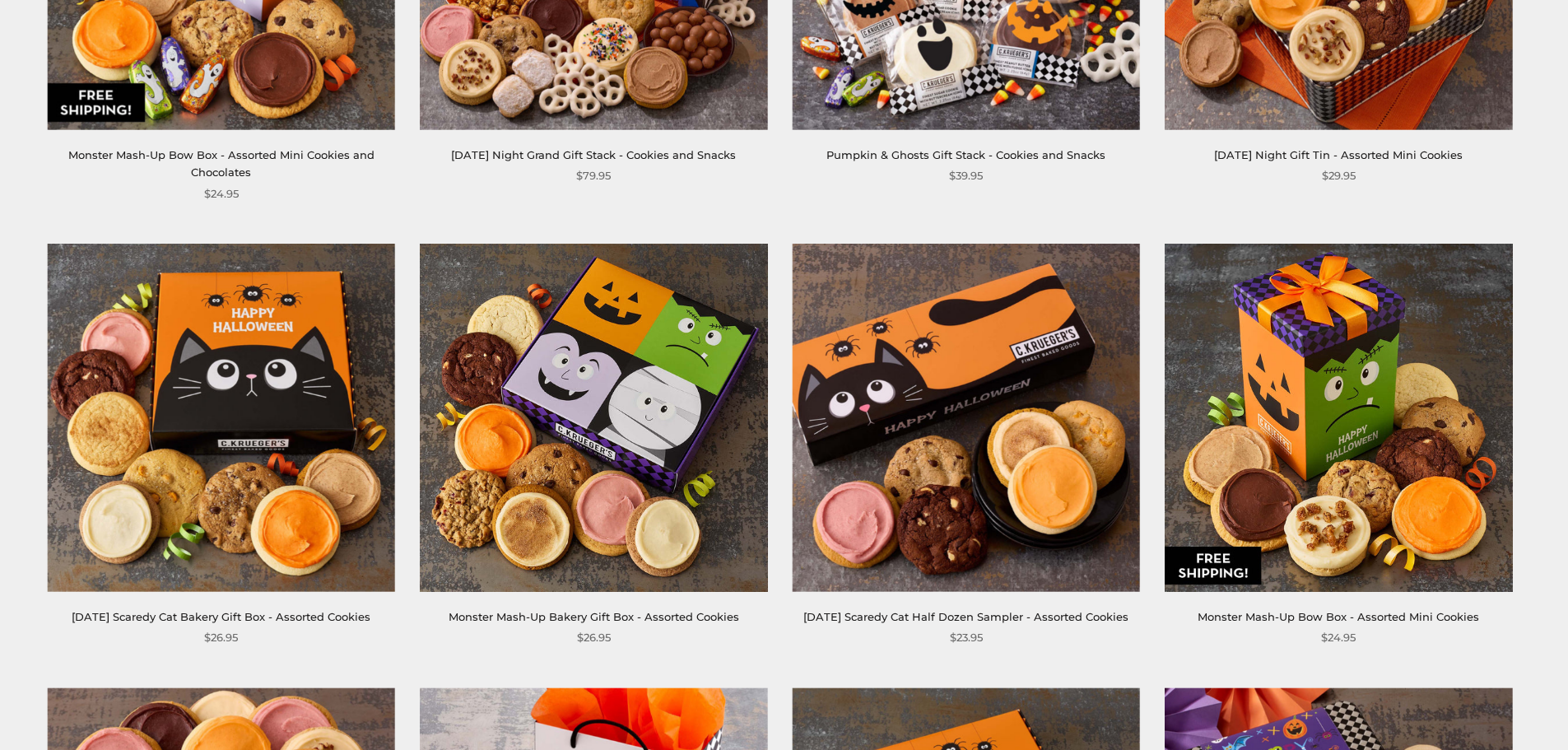
scroll to position [2139, 0]
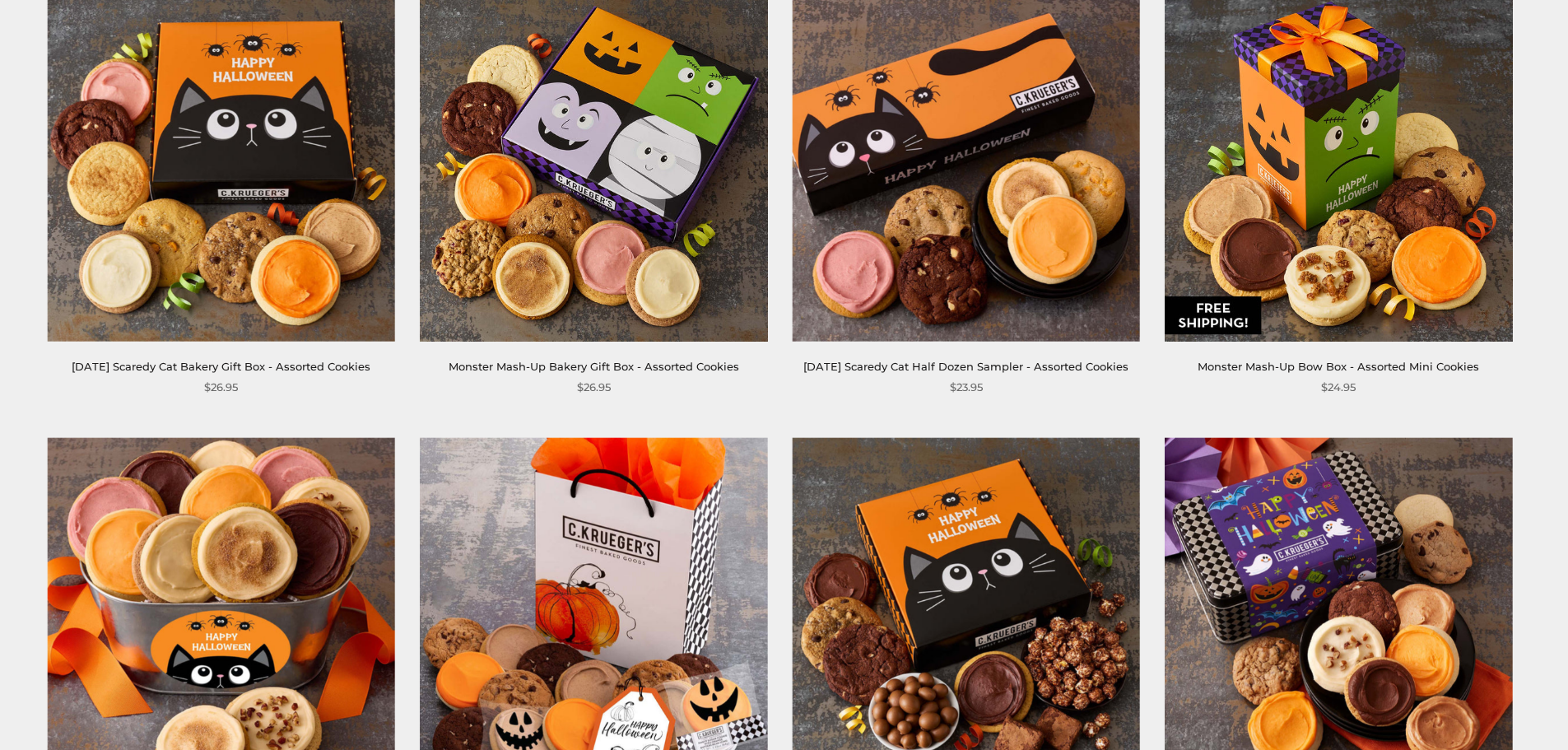
click at [243, 215] on img at bounding box center [221, 166] width 348 height 348
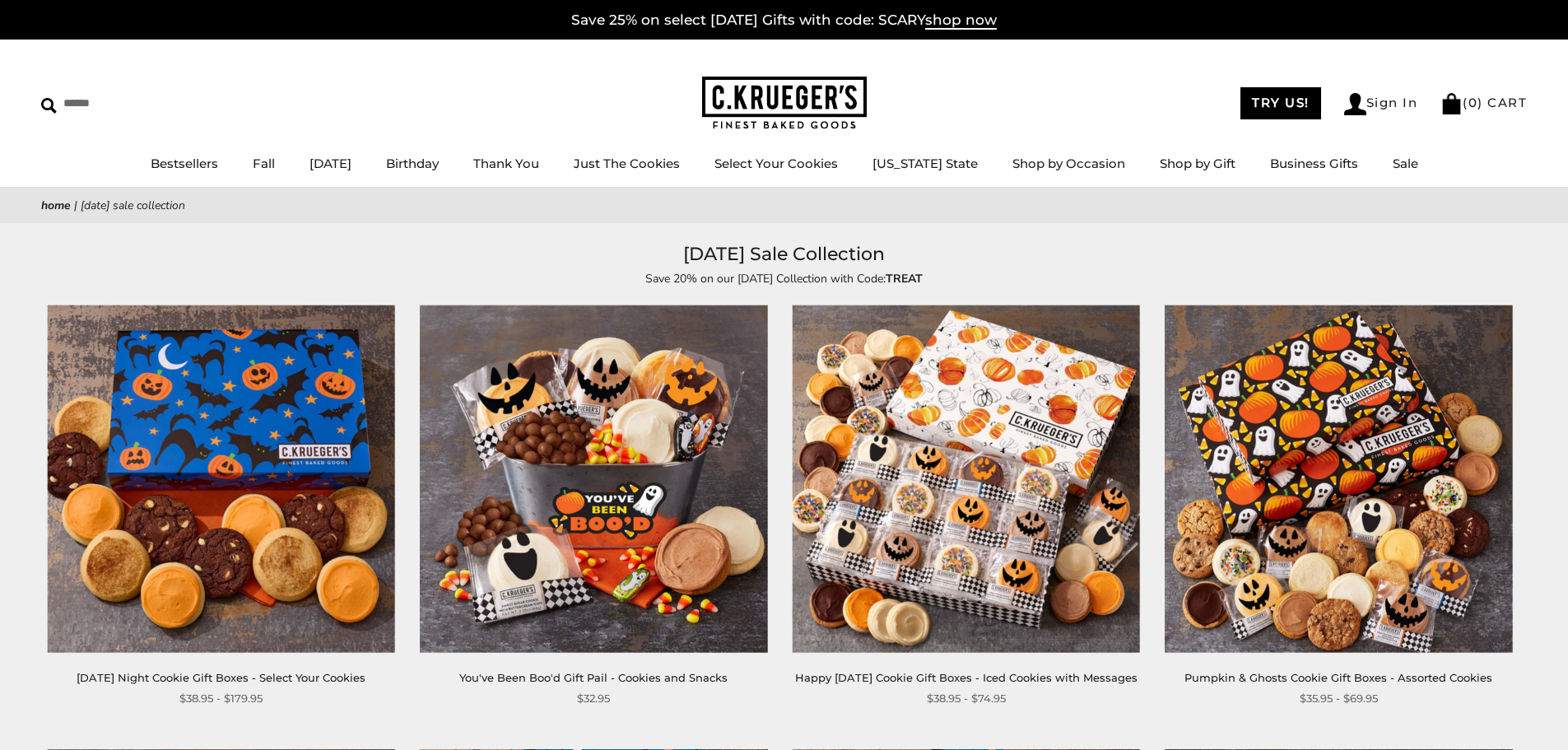
click at [895, 421] on img at bounding box center [966, 479] width 348 height 348
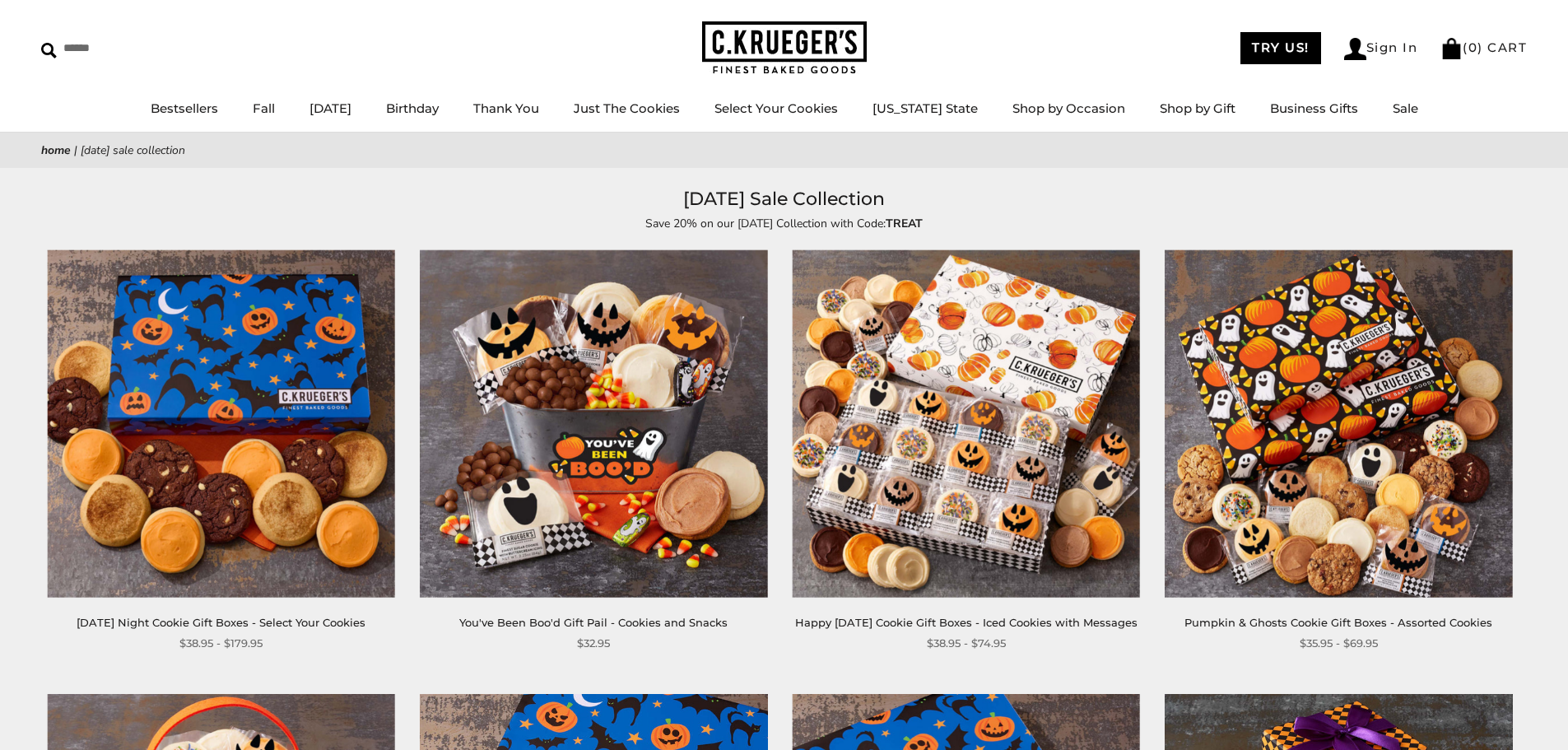
scroll to position [82, 0]
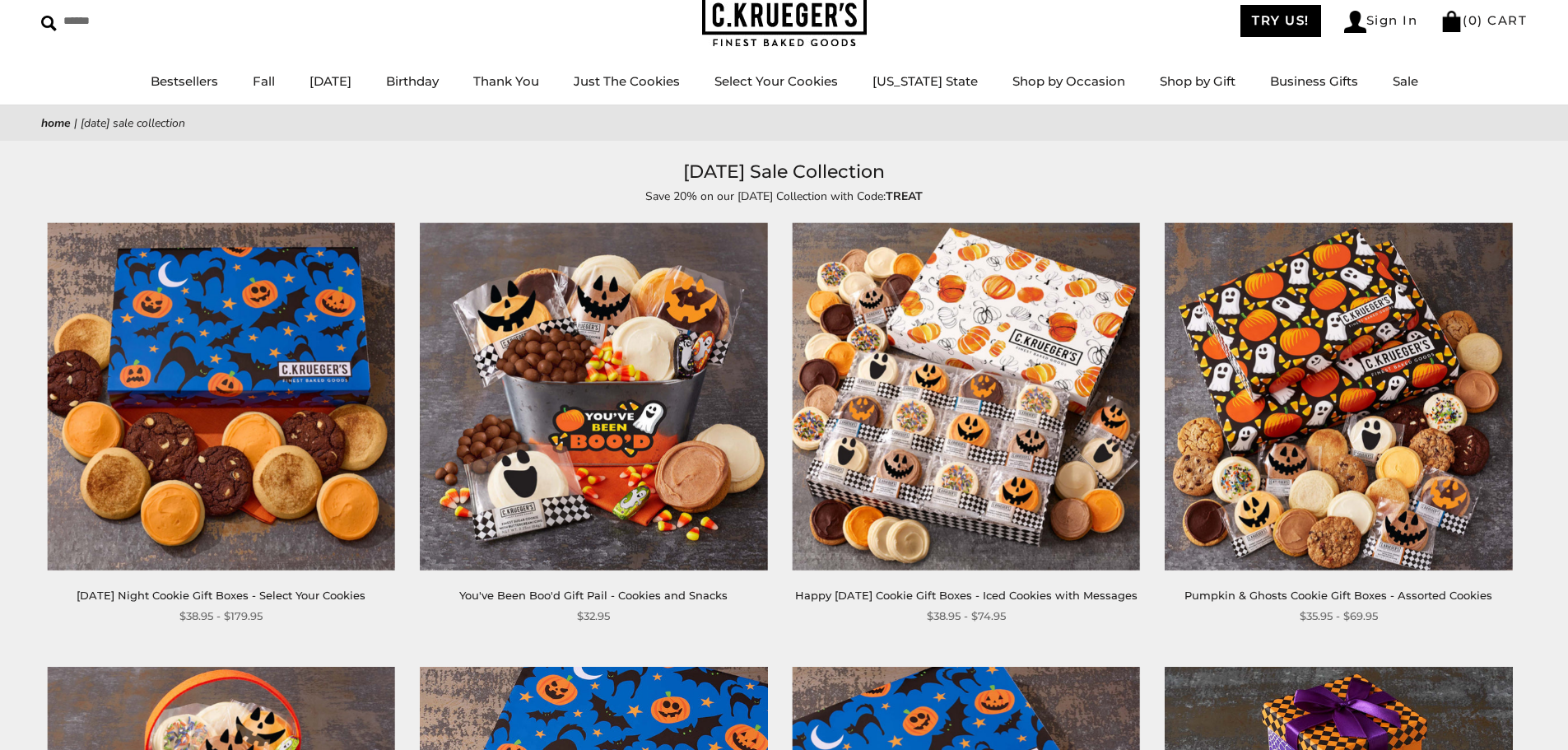
click at [602, 497] on img at bounding box center [594, 397] width 348 height 348
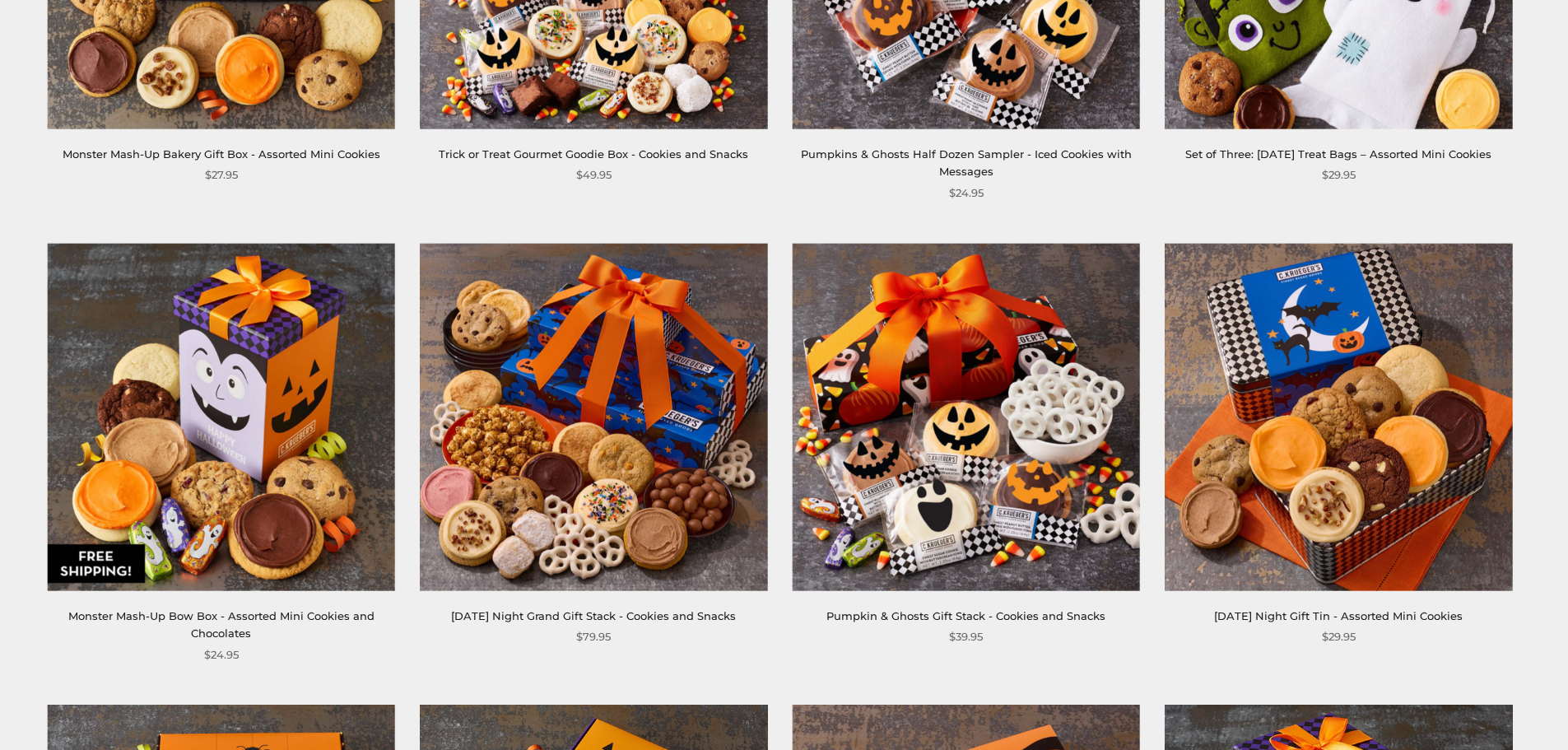
scroll to position [1481, 0]
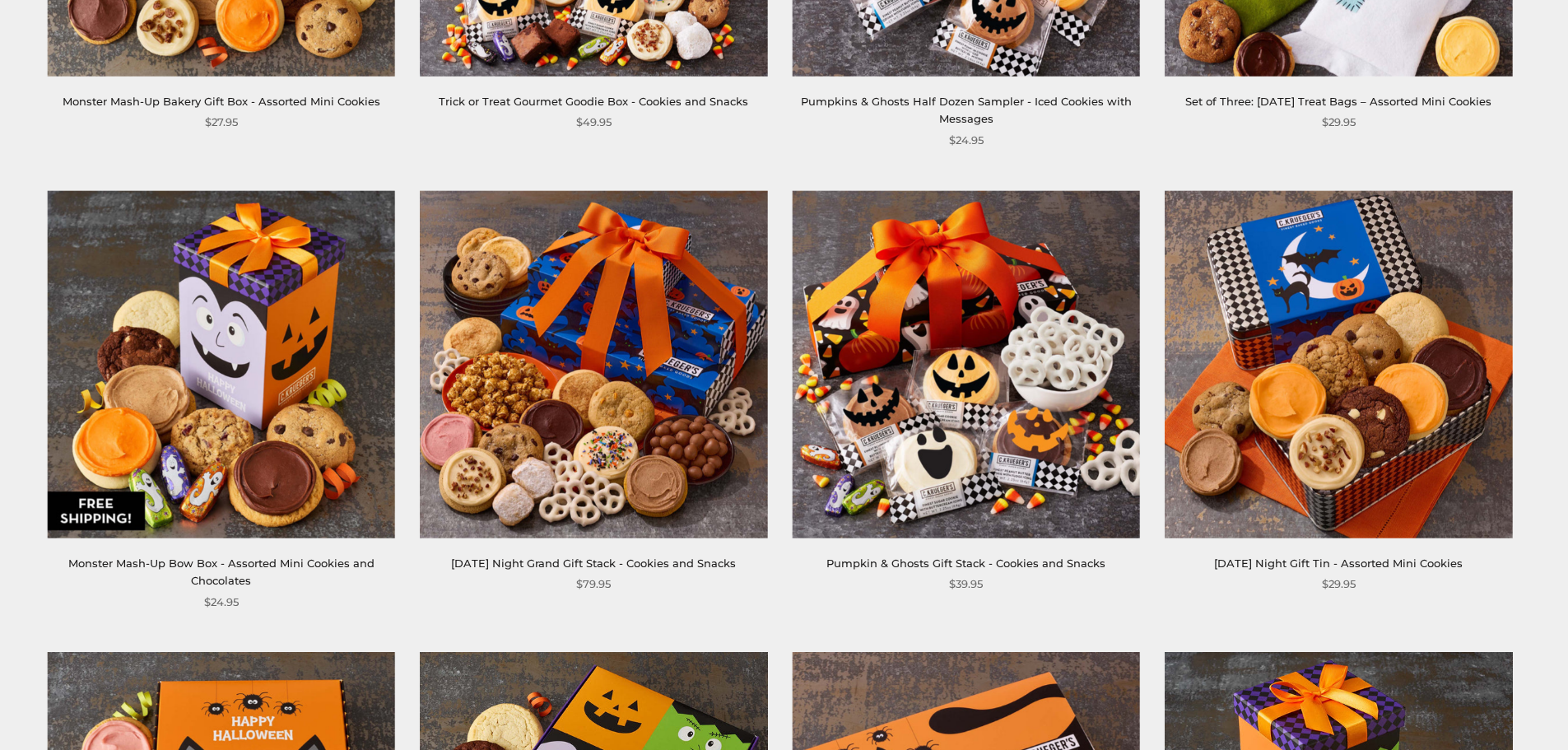
click at [306, 513] on img at bounding box center [221, 363] width 348 height 348
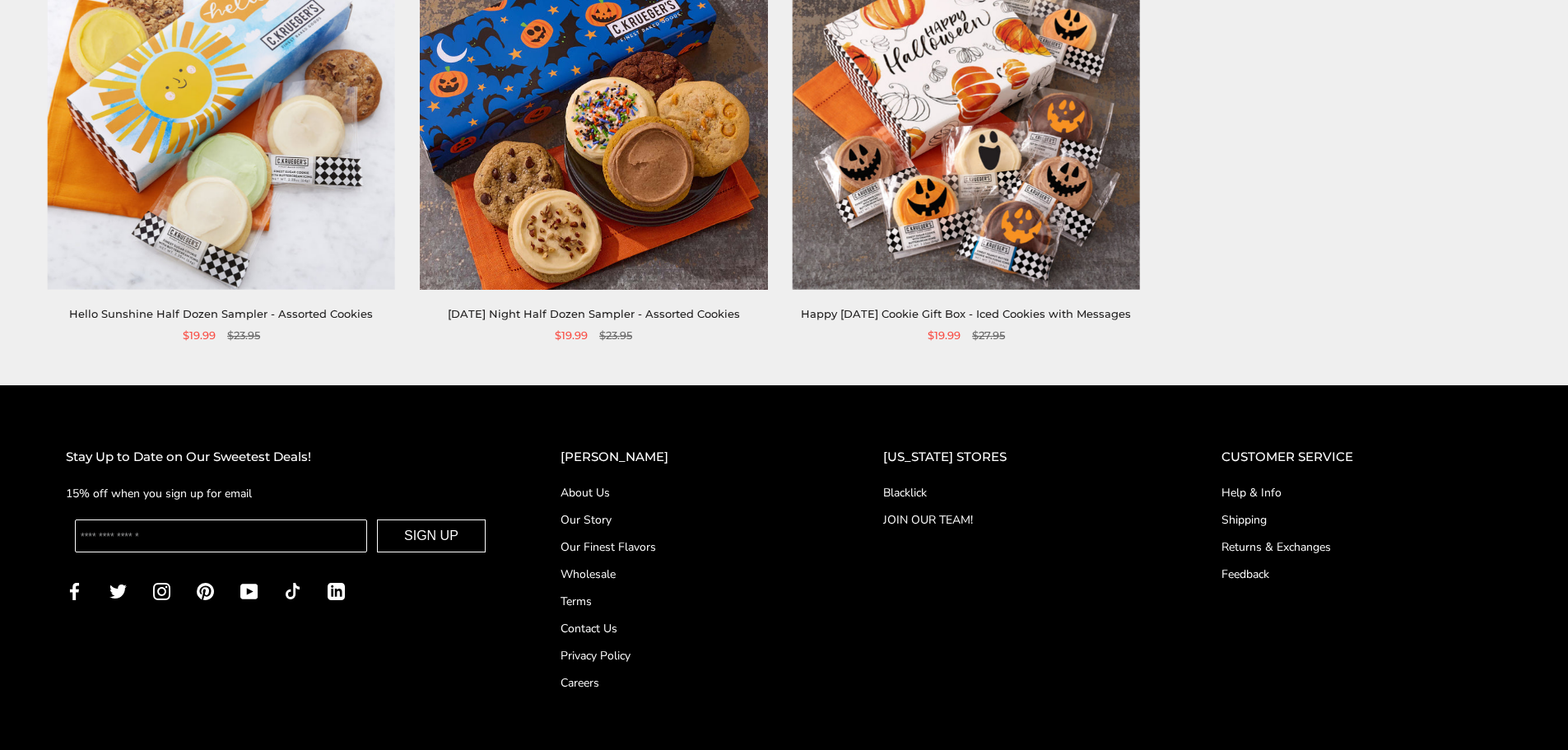
scroll to position [956, 0]
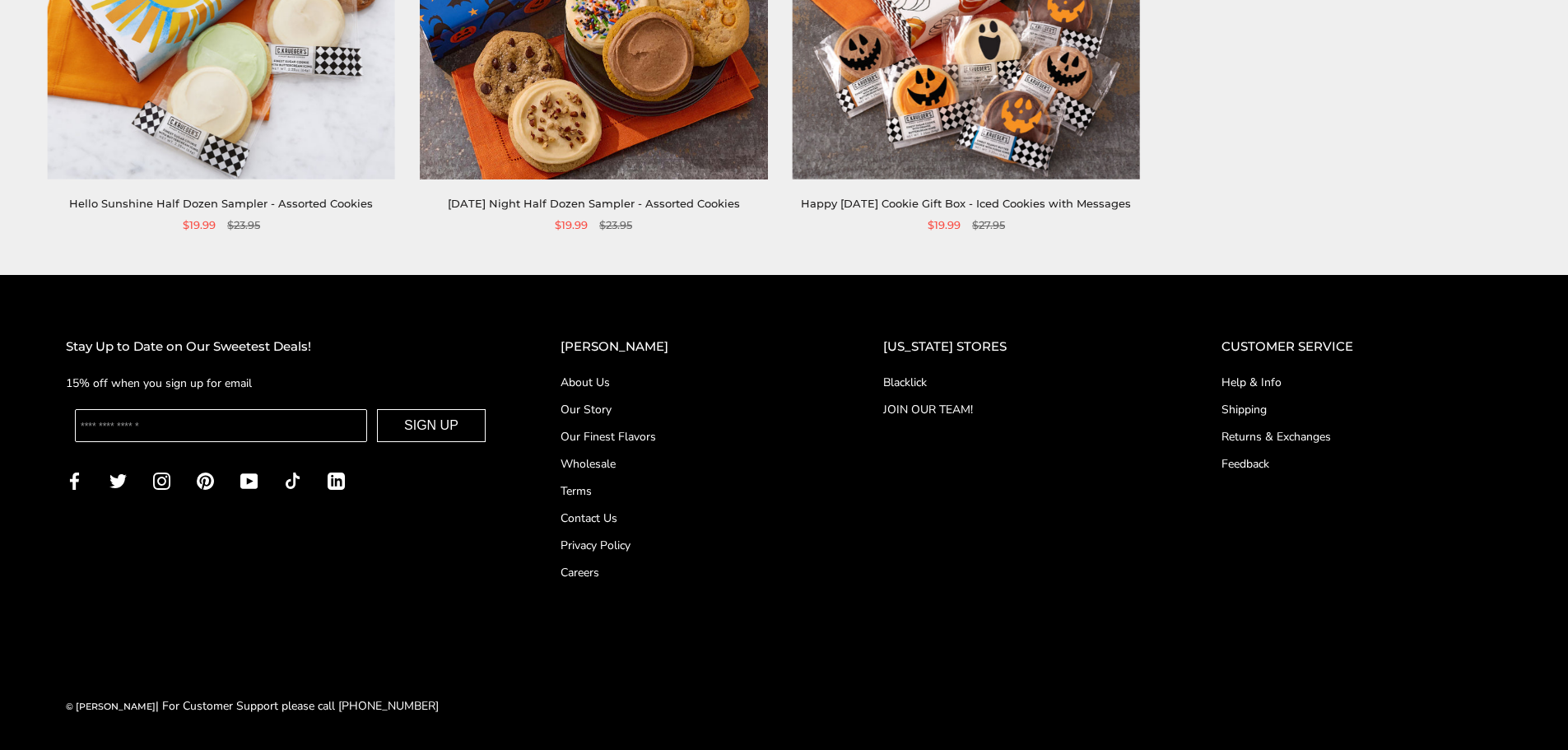
click at [946, 379] on link "Blacklick" at bounding box center [1020, 383] width 272 height 18
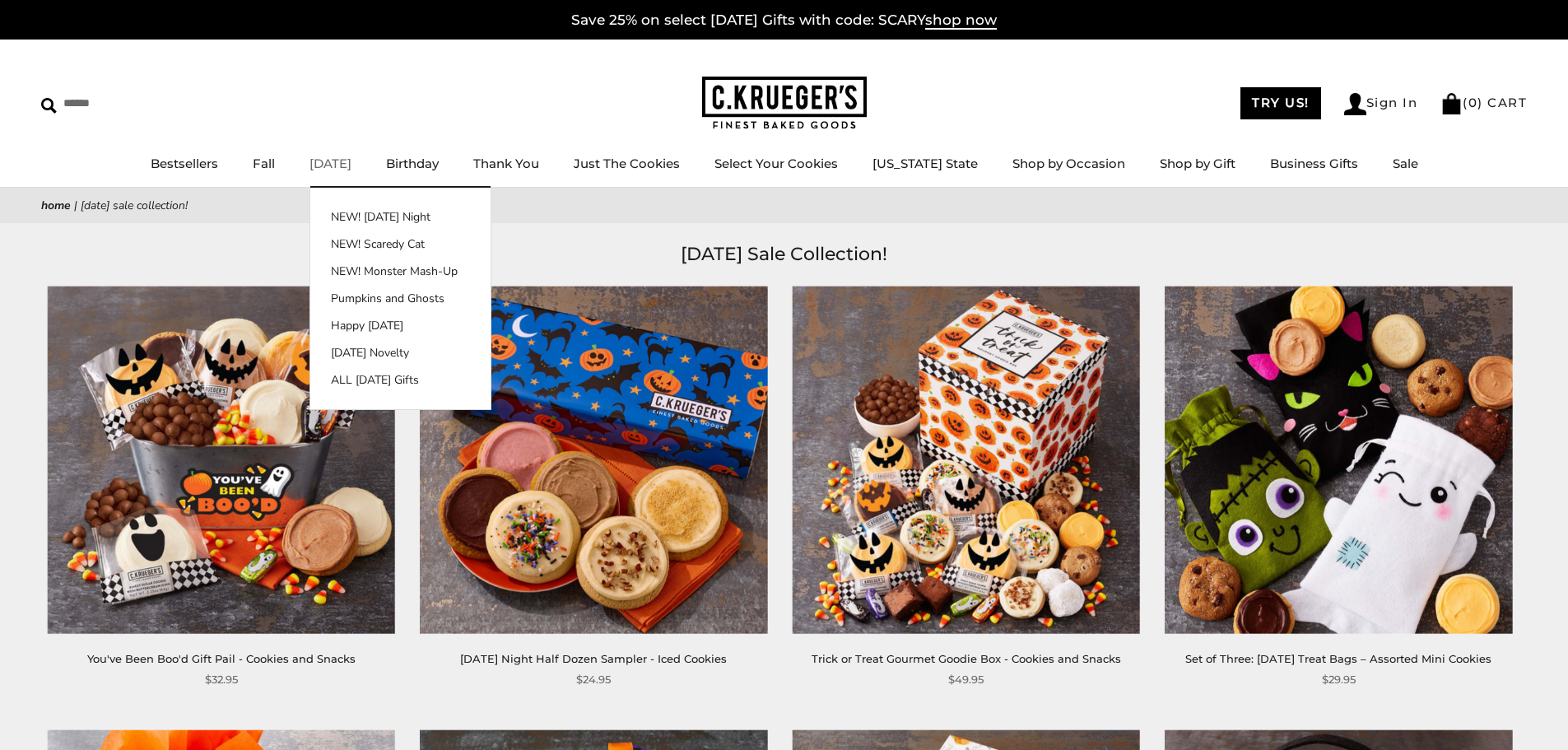
click at [352, 169] on link "[DATE]" at bounding box center [330, 164] width 42 height 16
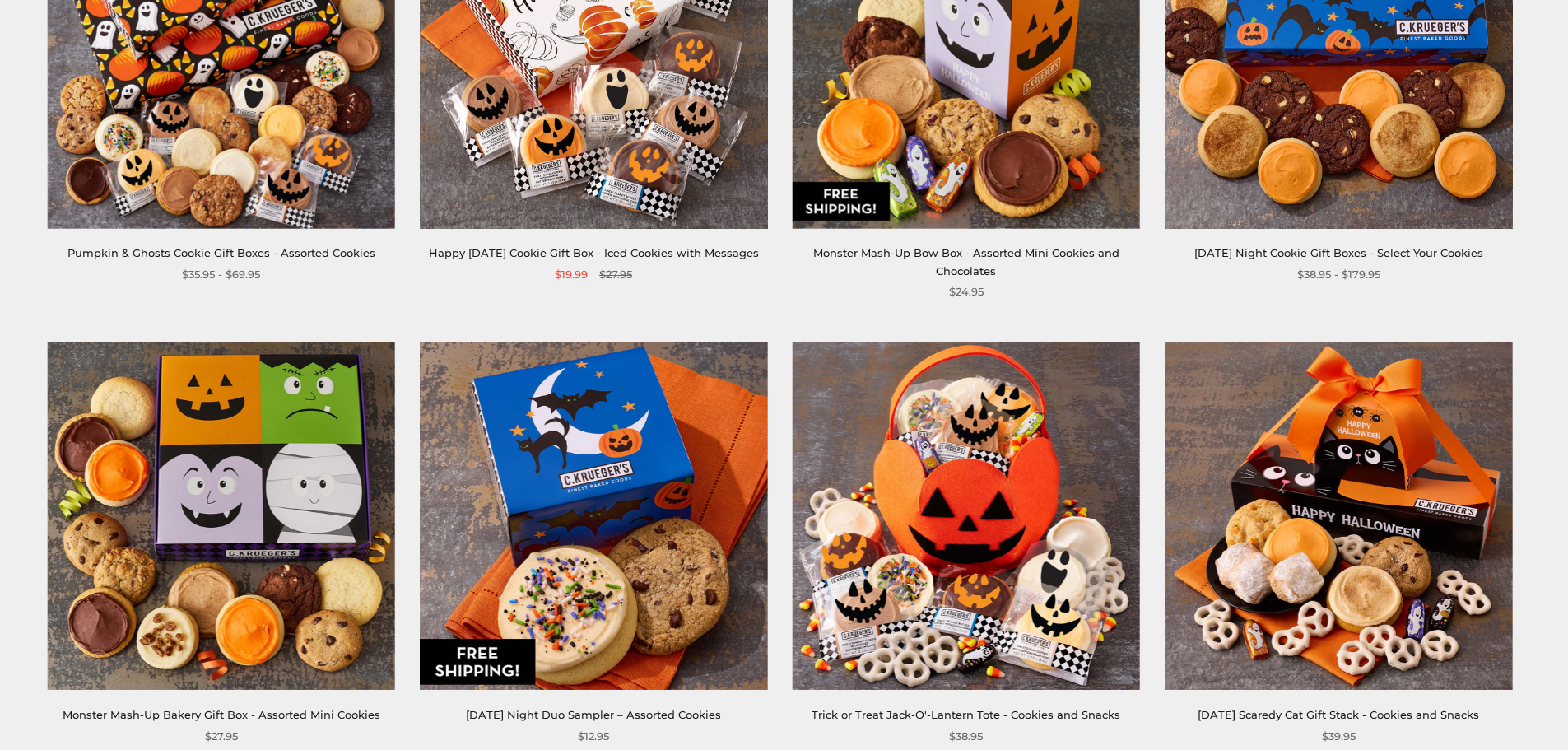
scroll to position [905, 0]
click at [1321, 171] on img at bounding box center [1338, 55] width 348 height 348
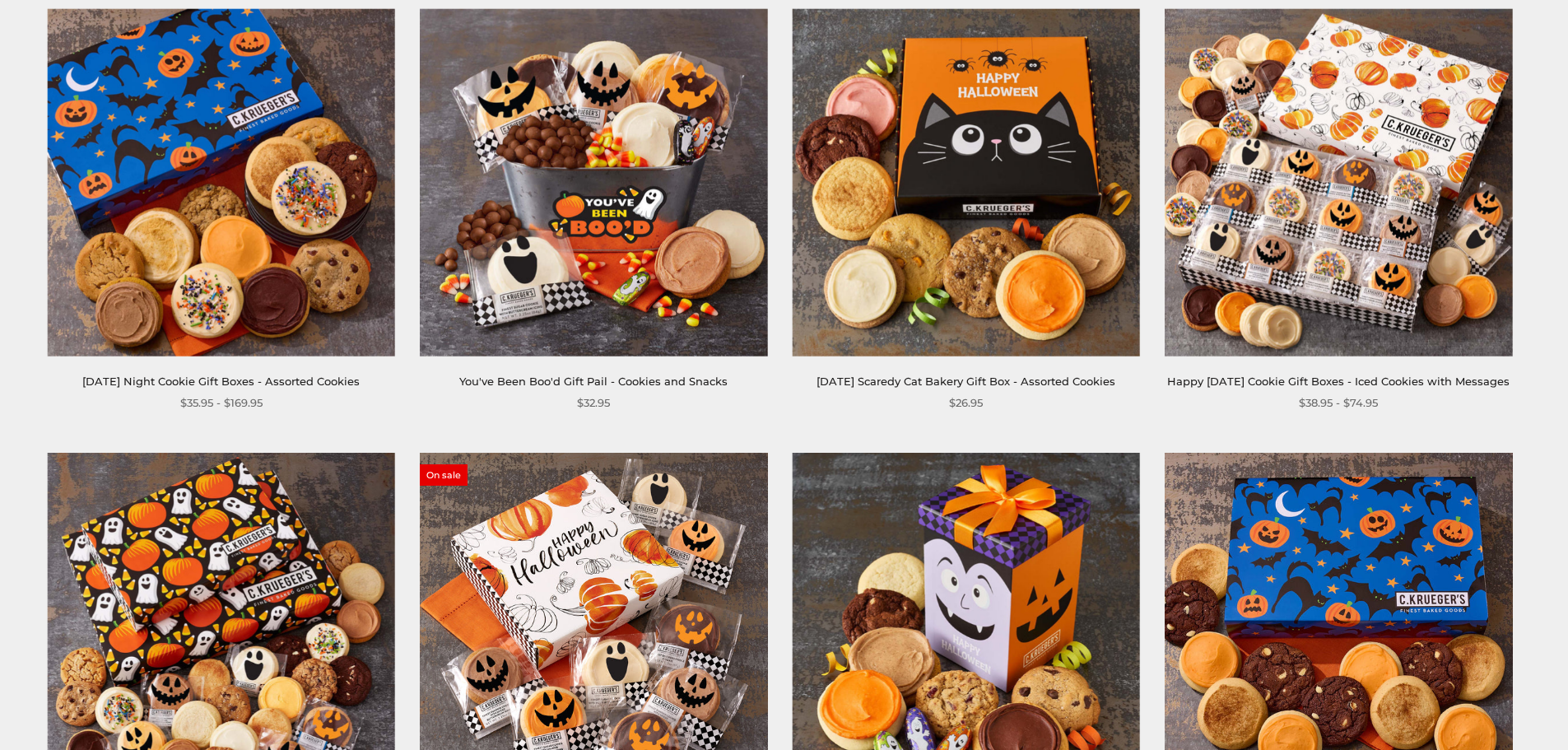
scroll to position [329, 0]
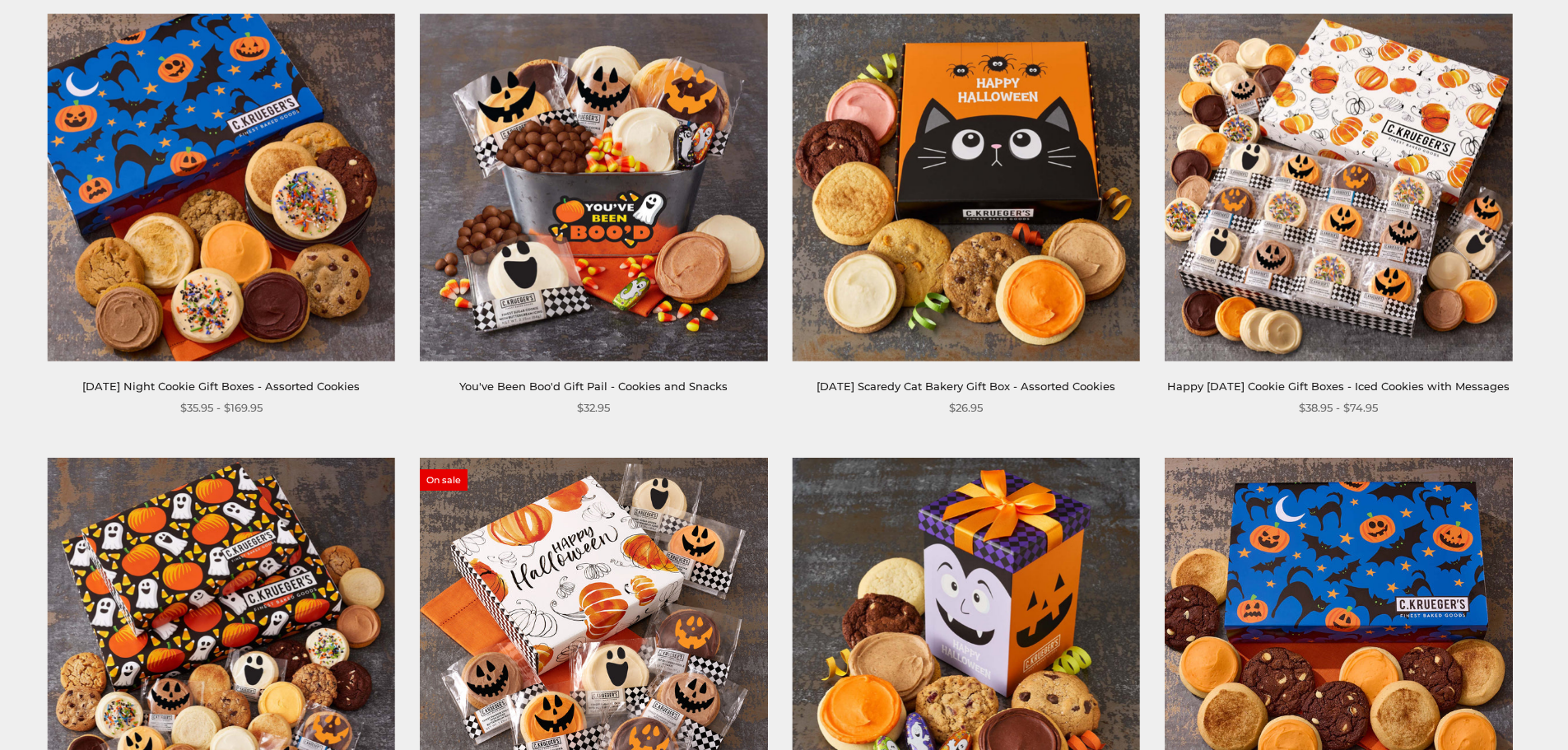
click at [894, 220] on img at bounding box center [966, 187] width 348 height 348
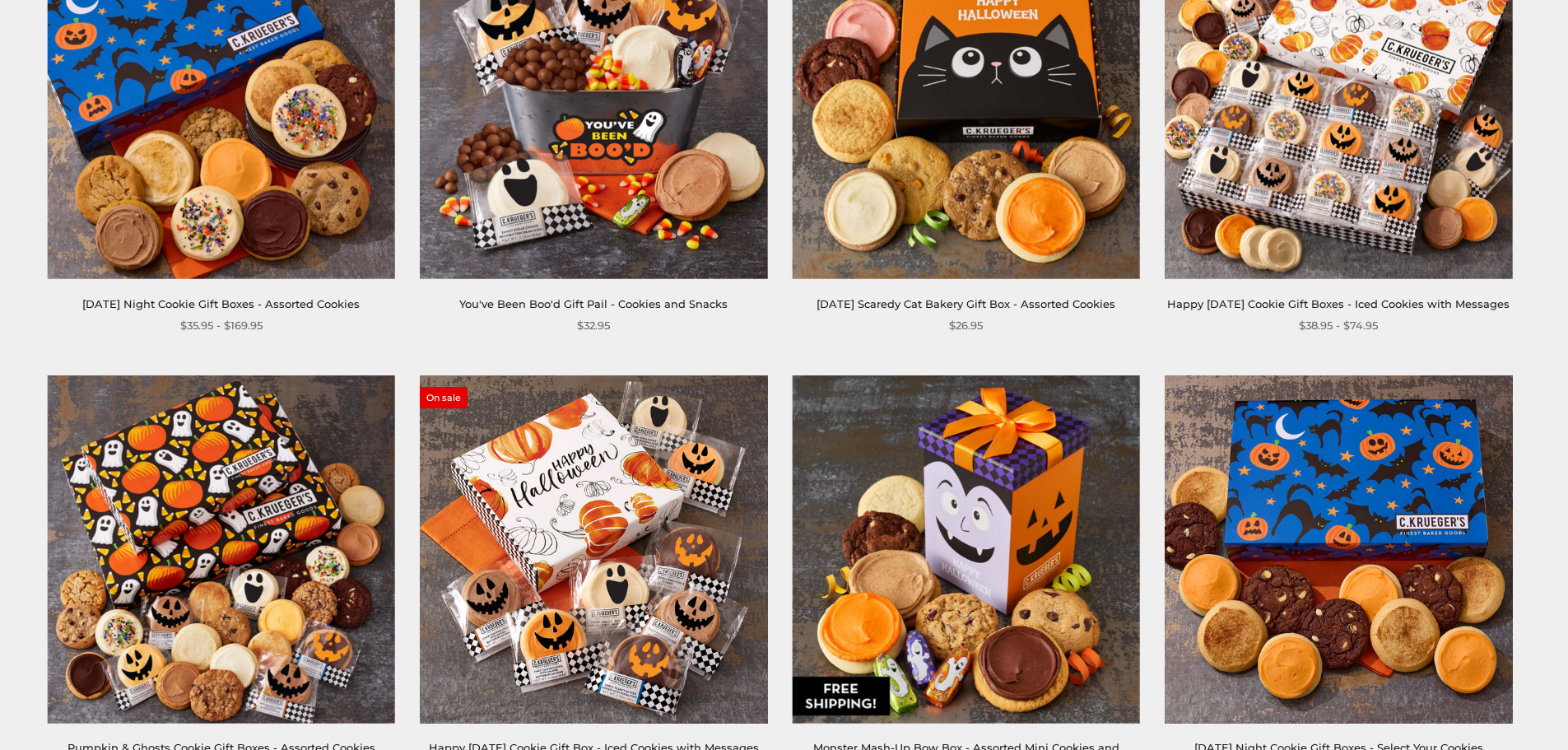
scroll to position [164, 0]
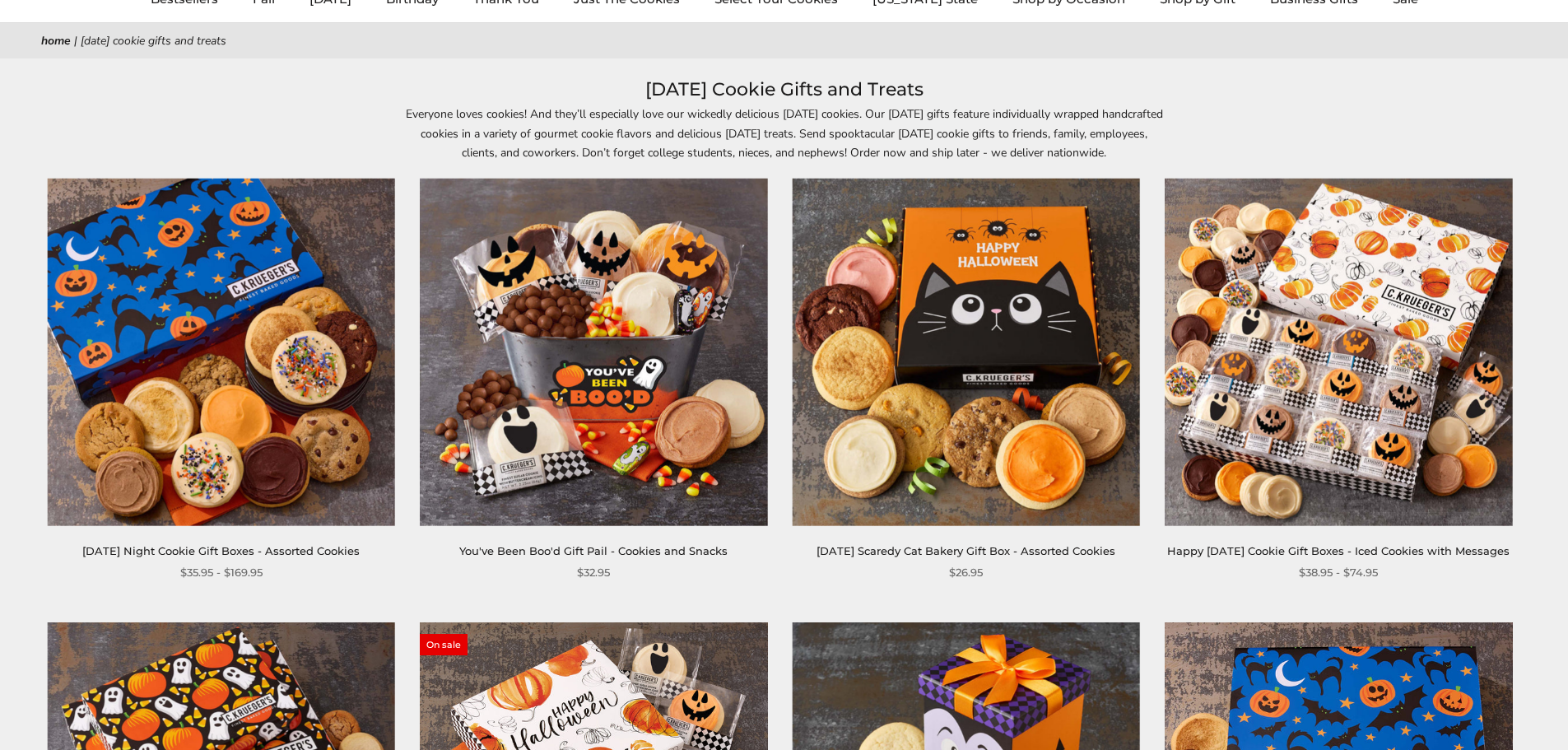
click at [1331, 322] on img at bounding box center [1338, 352] width 348 height 348
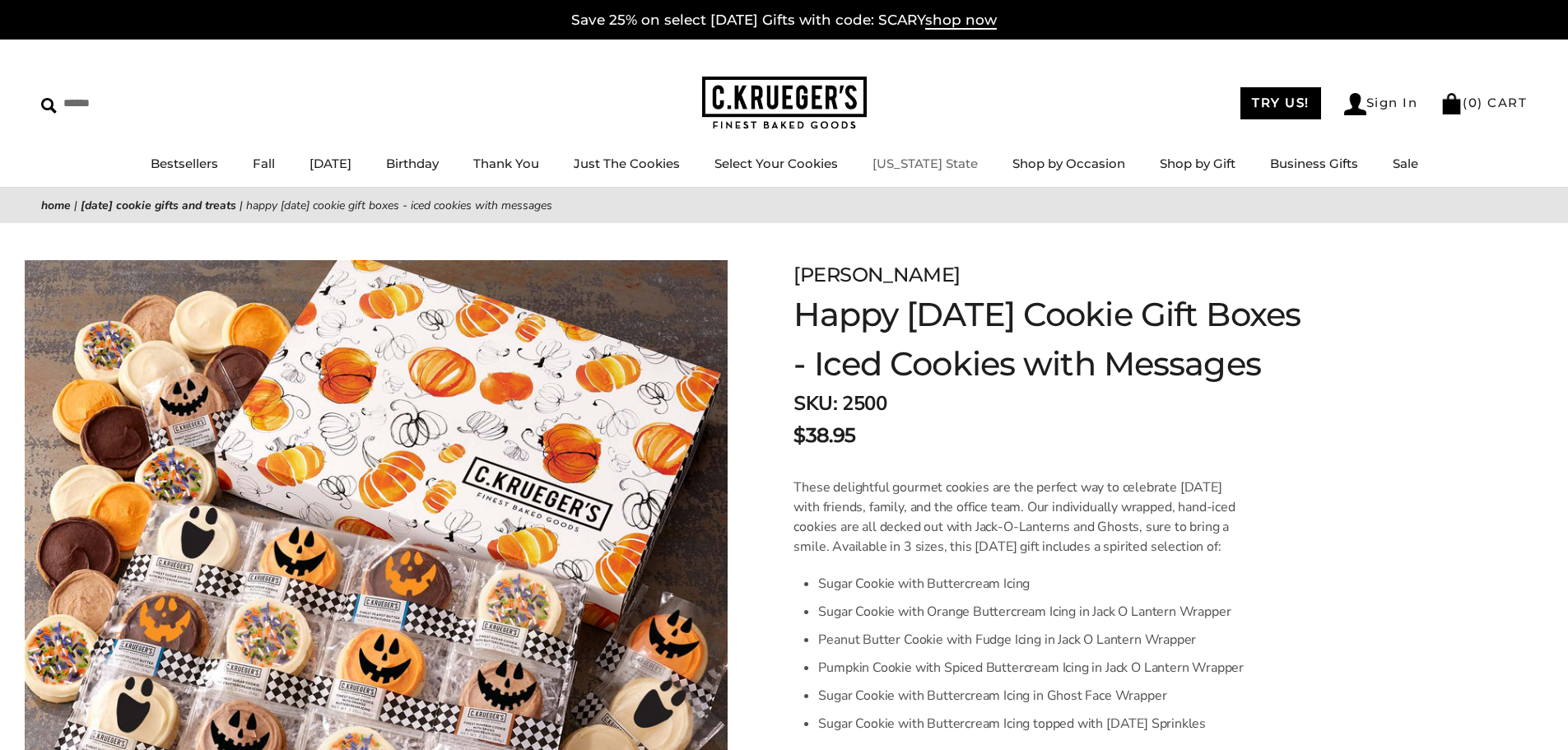
click at [923, 167] on link "[US_STATE] State" at bounding box center [926, 164] width 106 height 16
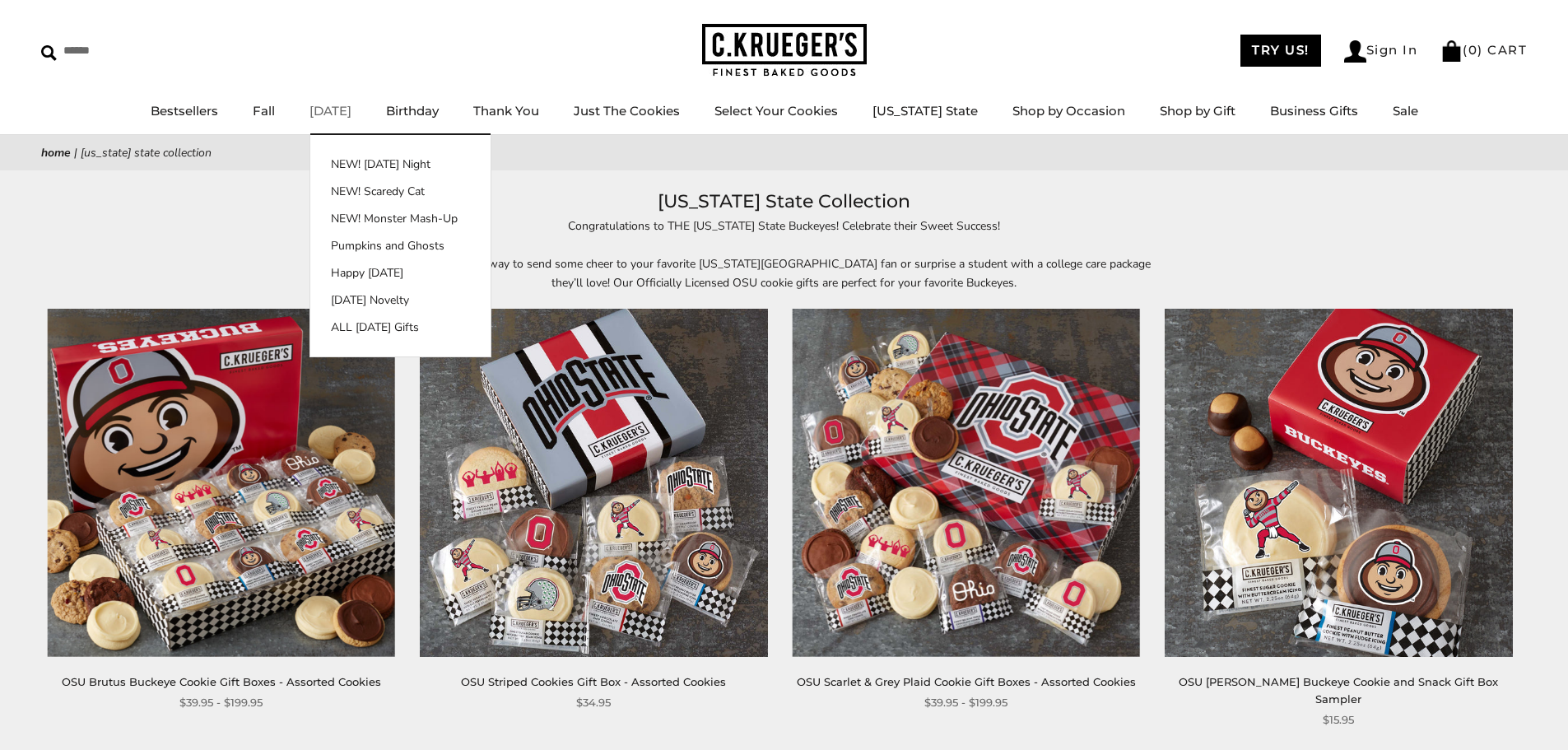
scroll to position [82, 0]
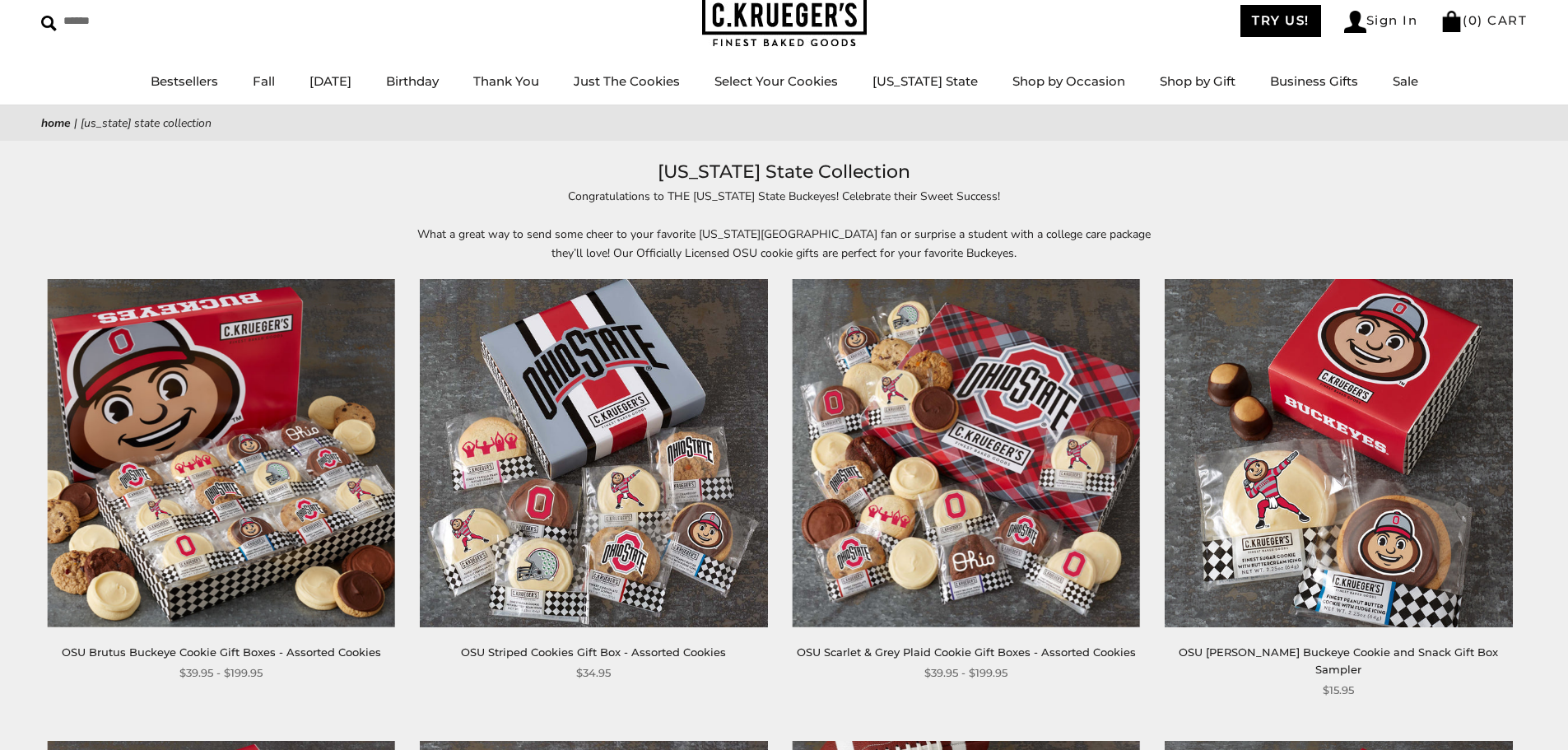
click at [214, 432] on img at bounding box center [221, 452] width 348 height 348
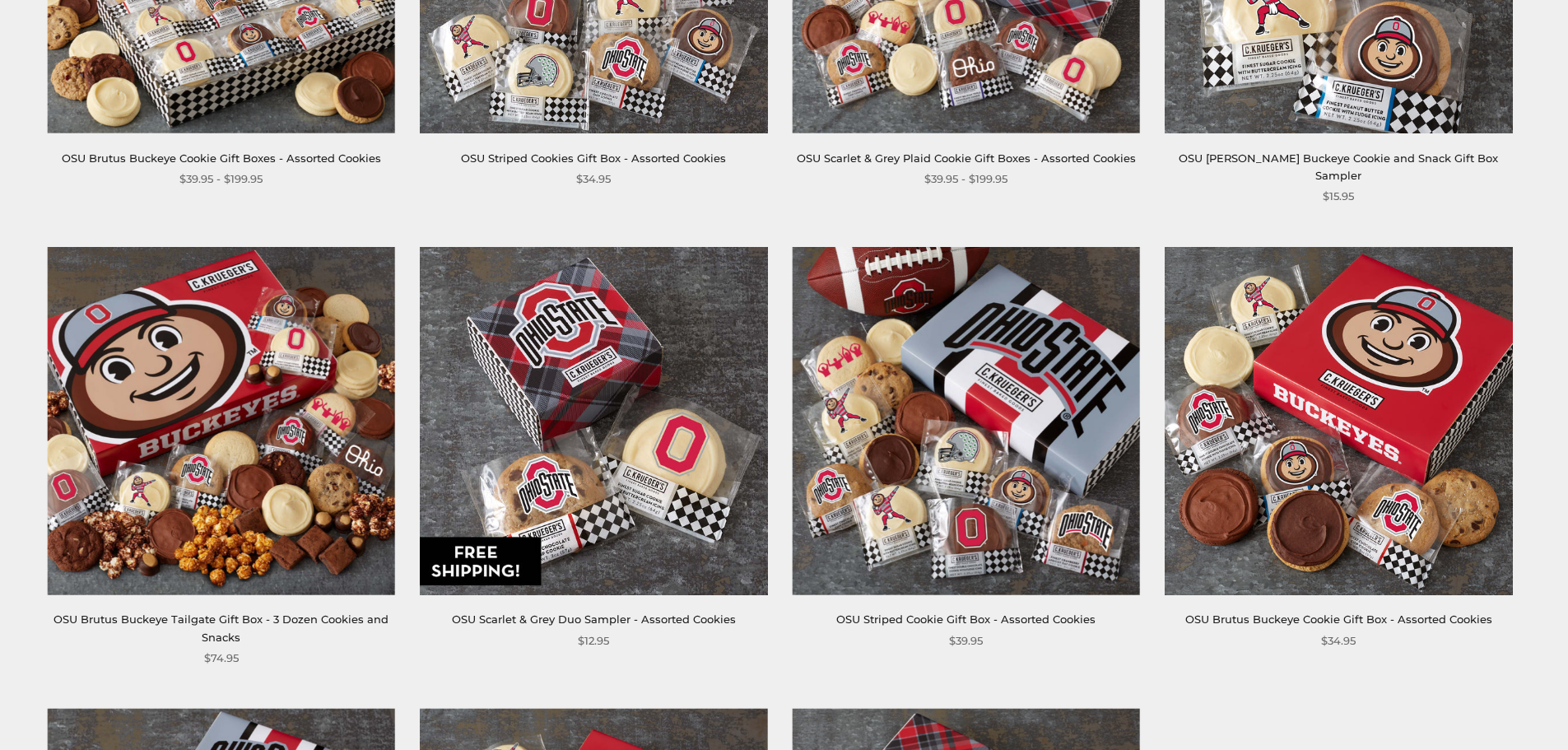
scroll to position [740, 0]
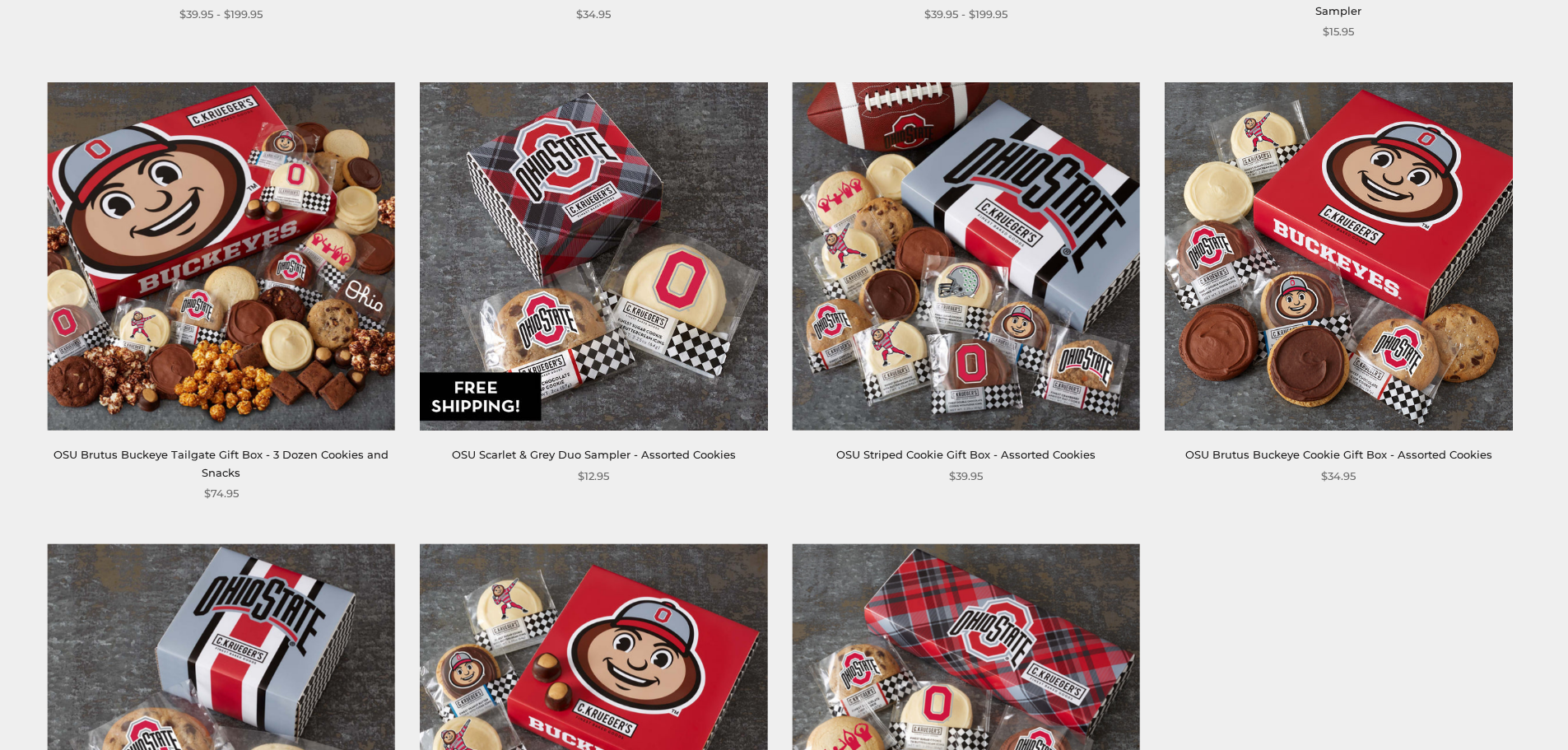
click at [951, 231] on img at bounding box center [966, 256] width 348 height 348
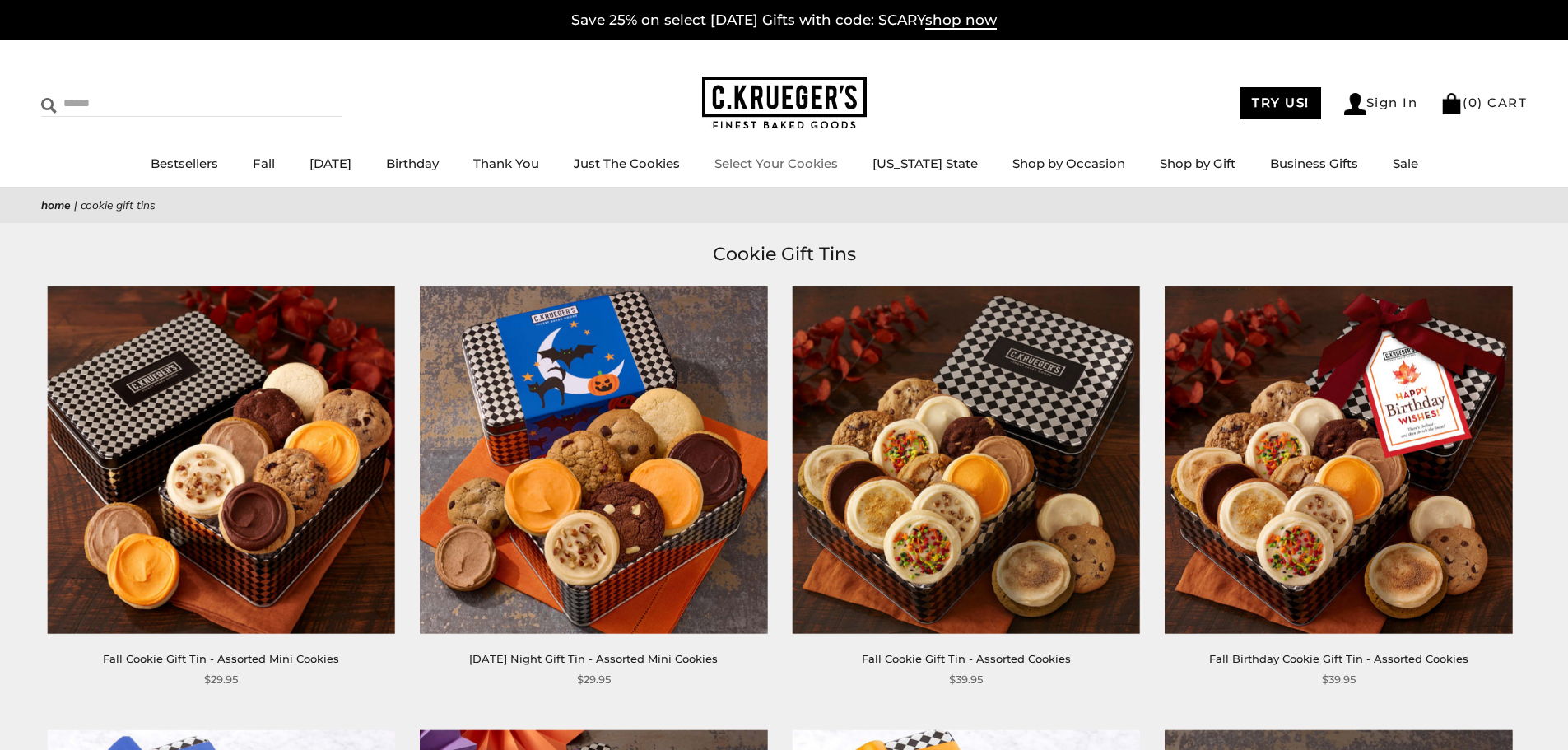
click at [239, 116] on form "******" at bounding box center [192, 103] width 302 height 26
click at [118, 115] on input "Search" at bounding box center [139, 103] width 196 height 25
type input "**********"
click at [298, 90] on input "******" at bounding box center [319, 101] width 44 height 23
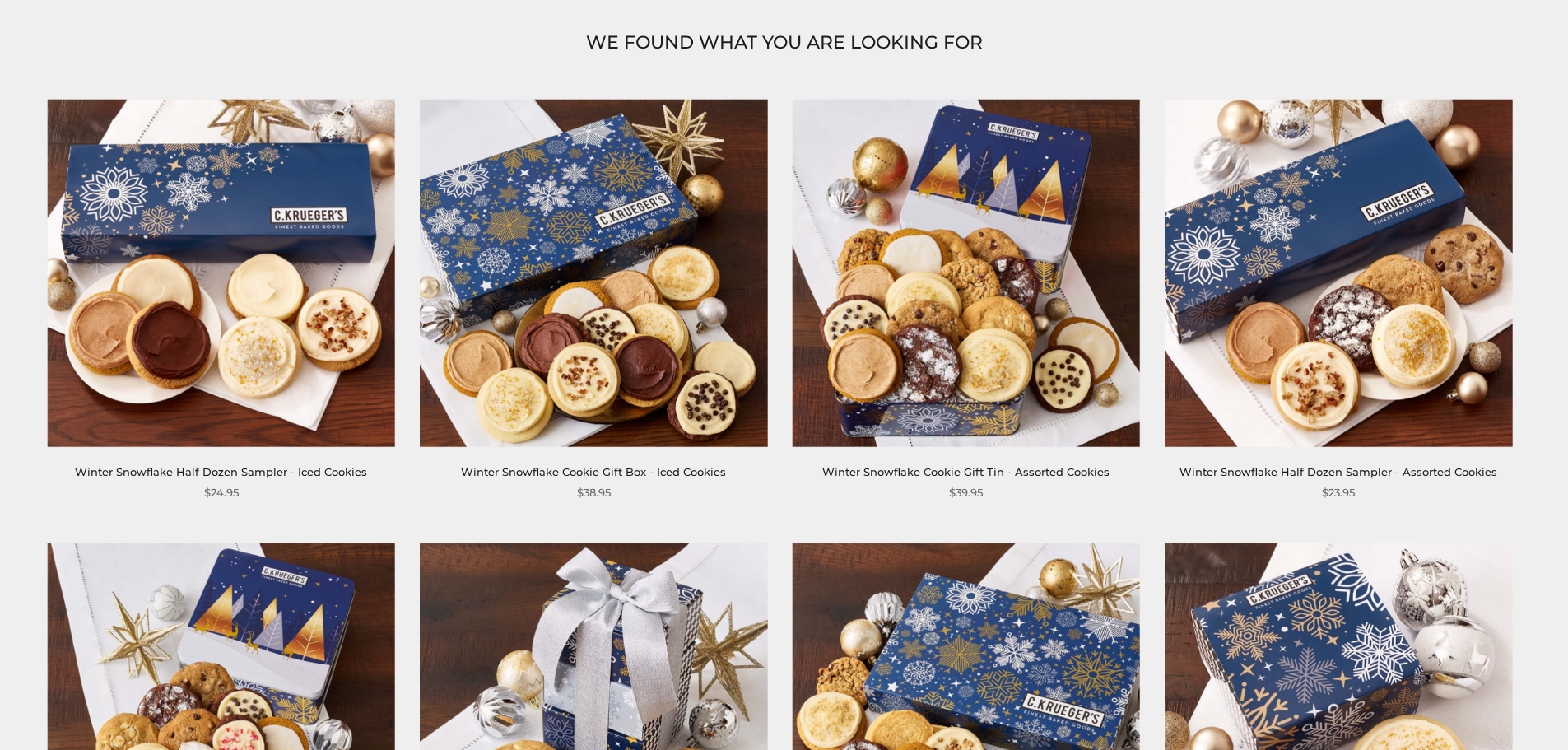
scroll to position [247, 0]
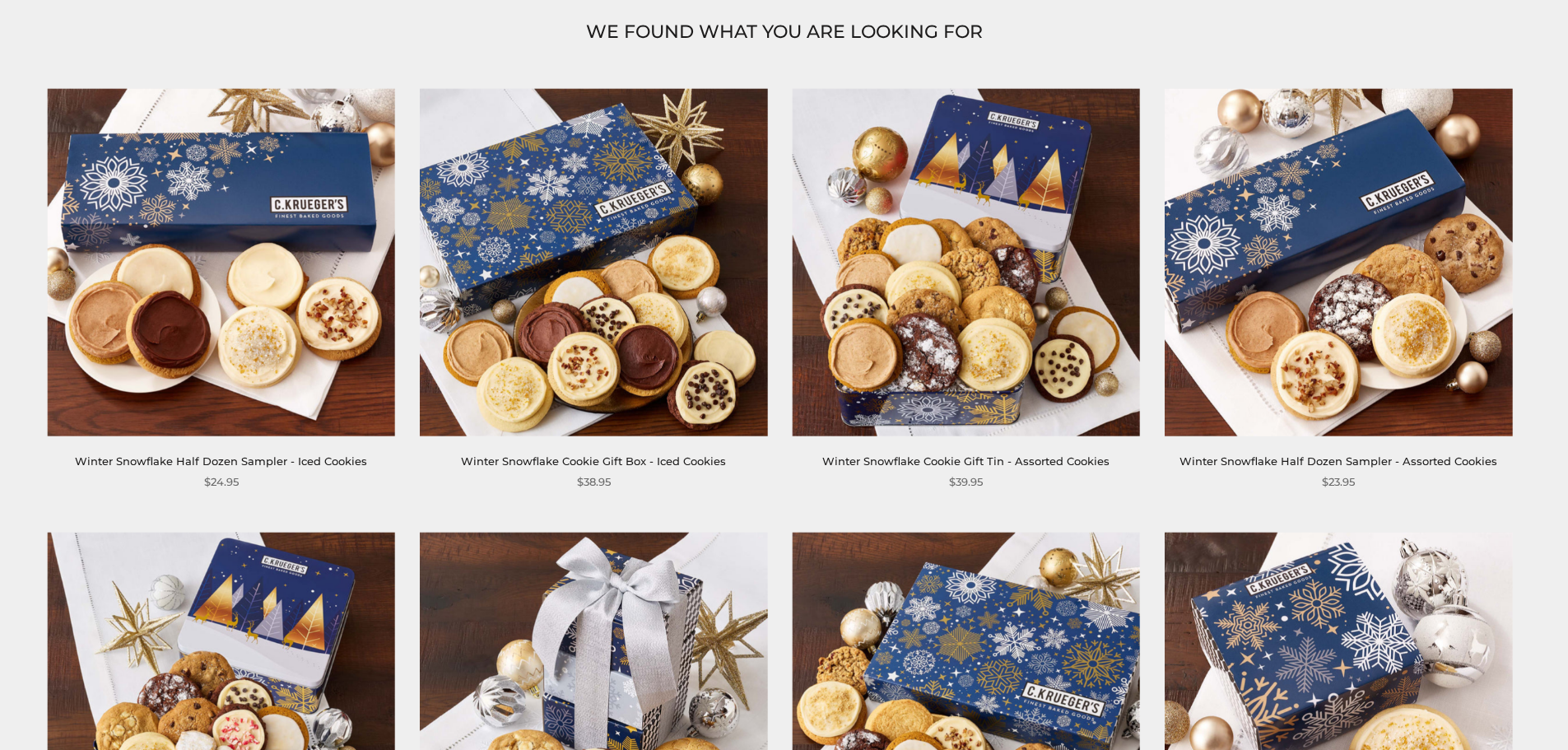
click at [1074, 327] on img at bounding box center [966, 261] width 348 height 348
click at [241, 585] on img at bounding box center [221, 706] width 348 height 348
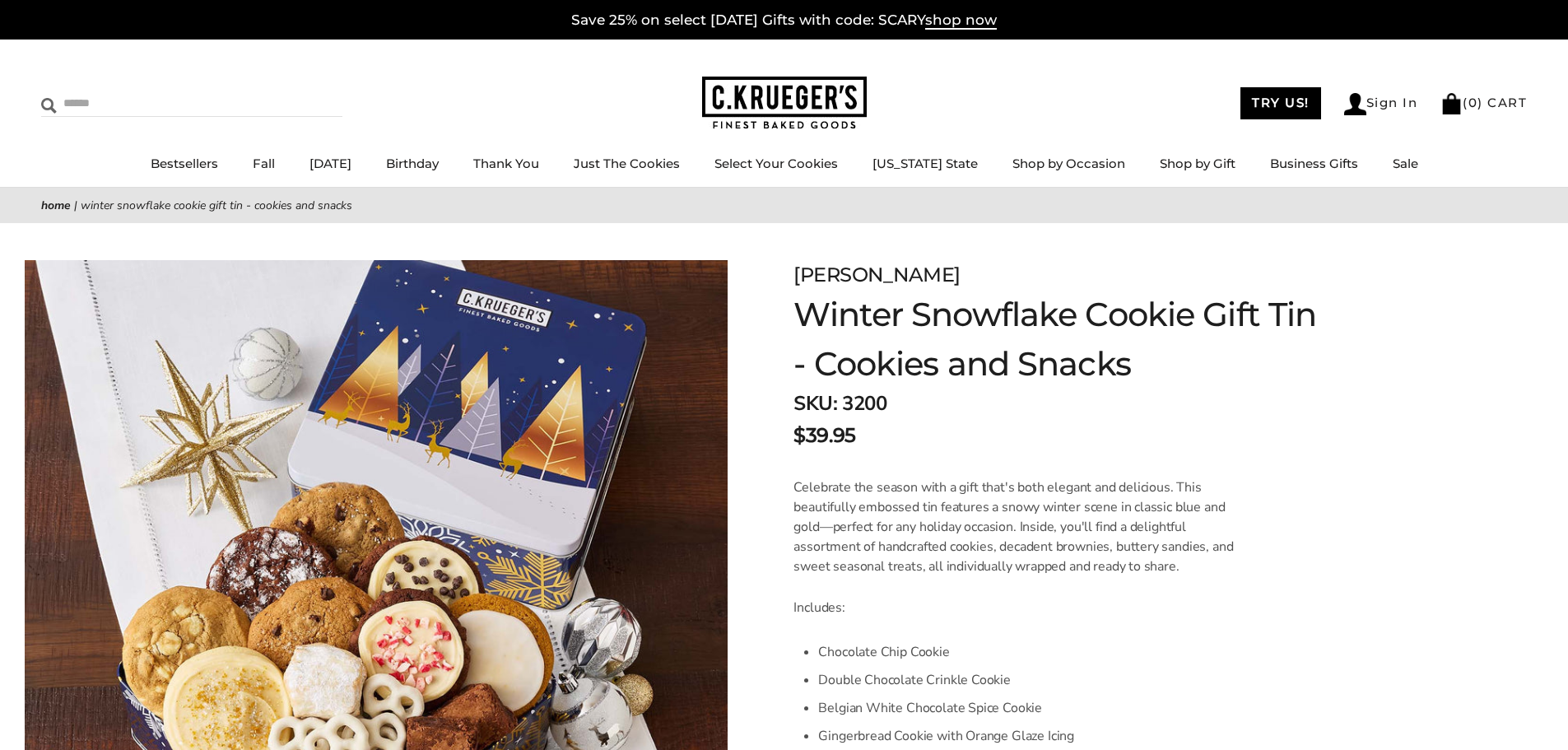
click at [122, 102] on input "Search" at bounding box center [139, 103] width 196 height 25
type input "**********"
click at [298, 90] on input "******" at bounding box center [319, 101] width 44 height 23
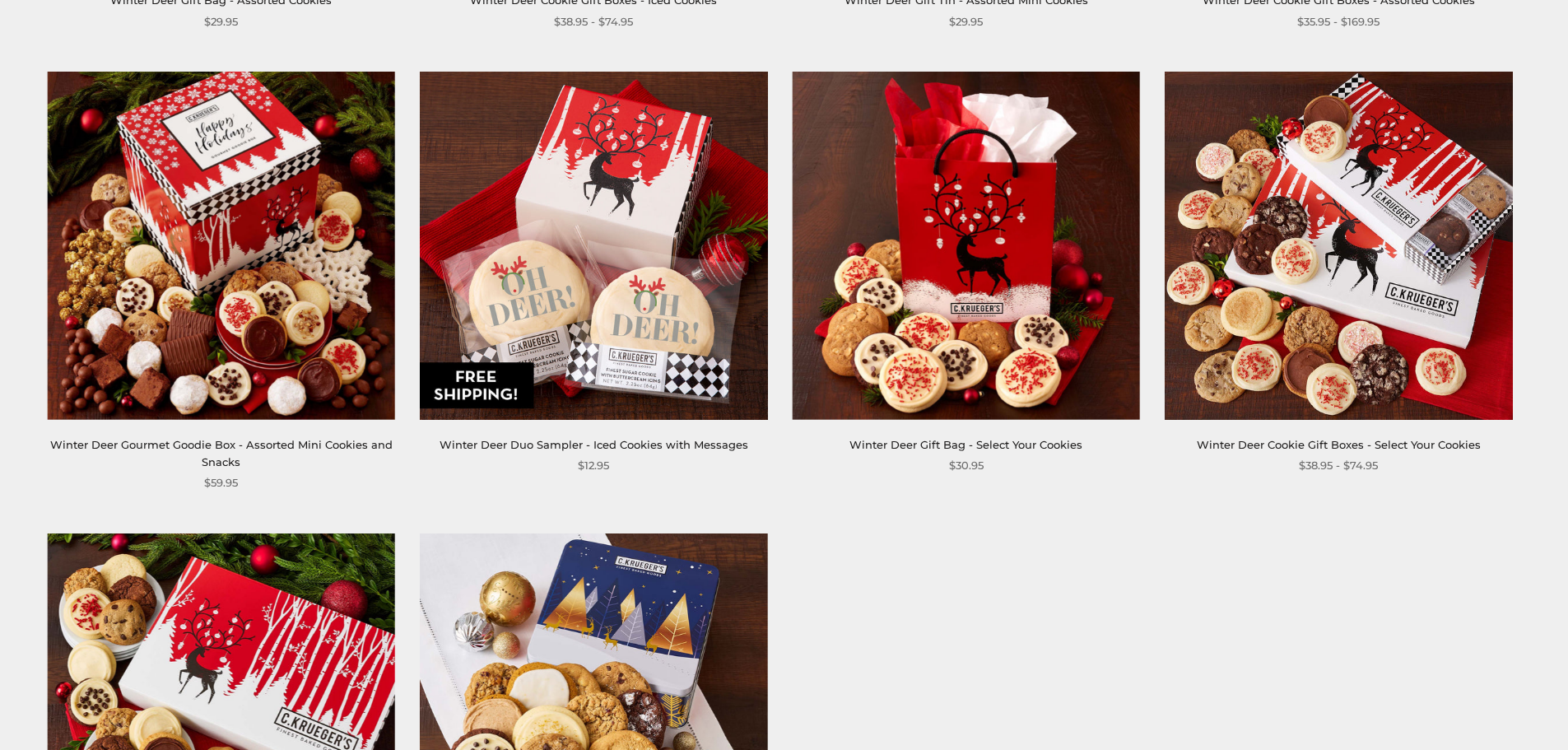
scroll to position [1151, 0]
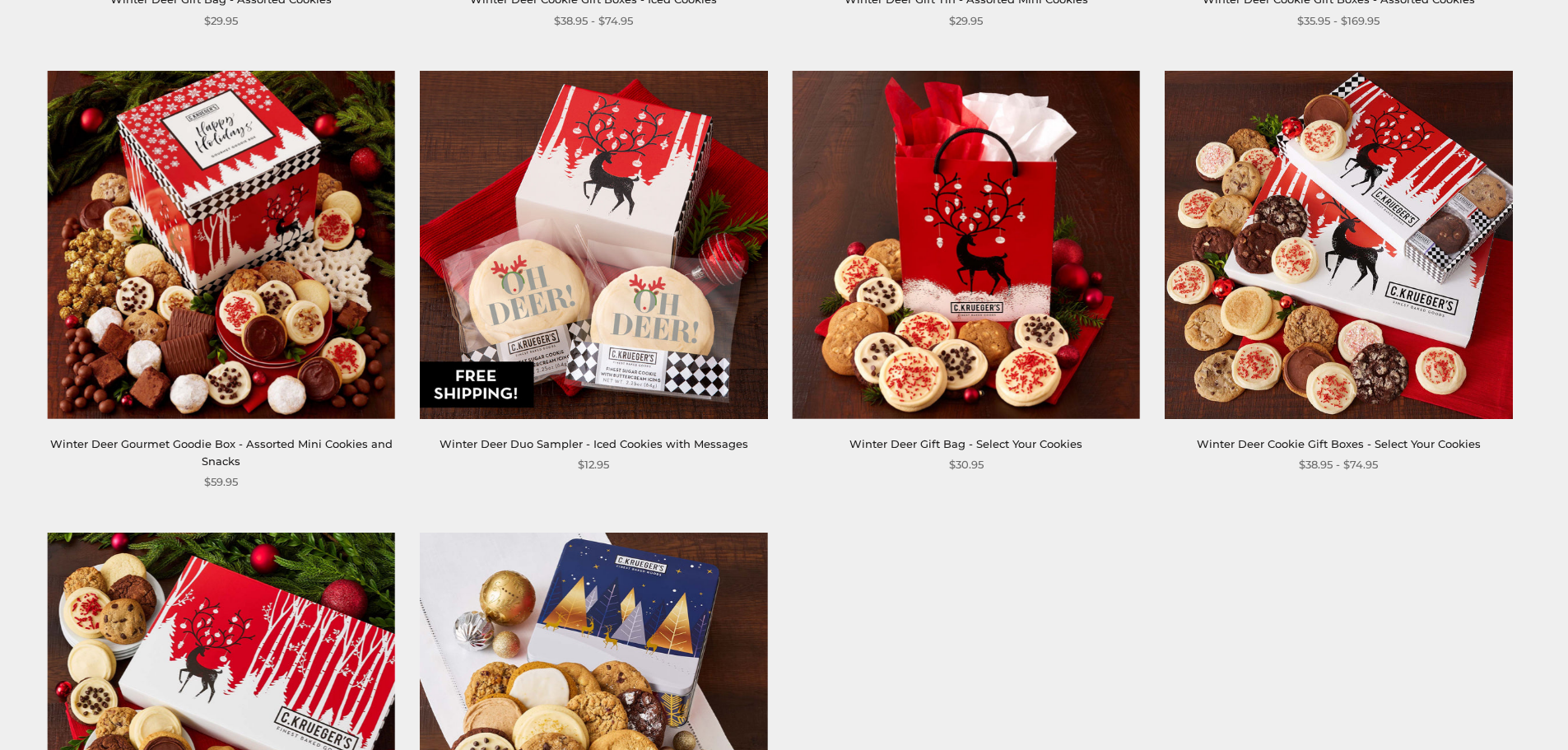
click at [270, 281] on img at bounding box center [221, 244] width 348 height 348
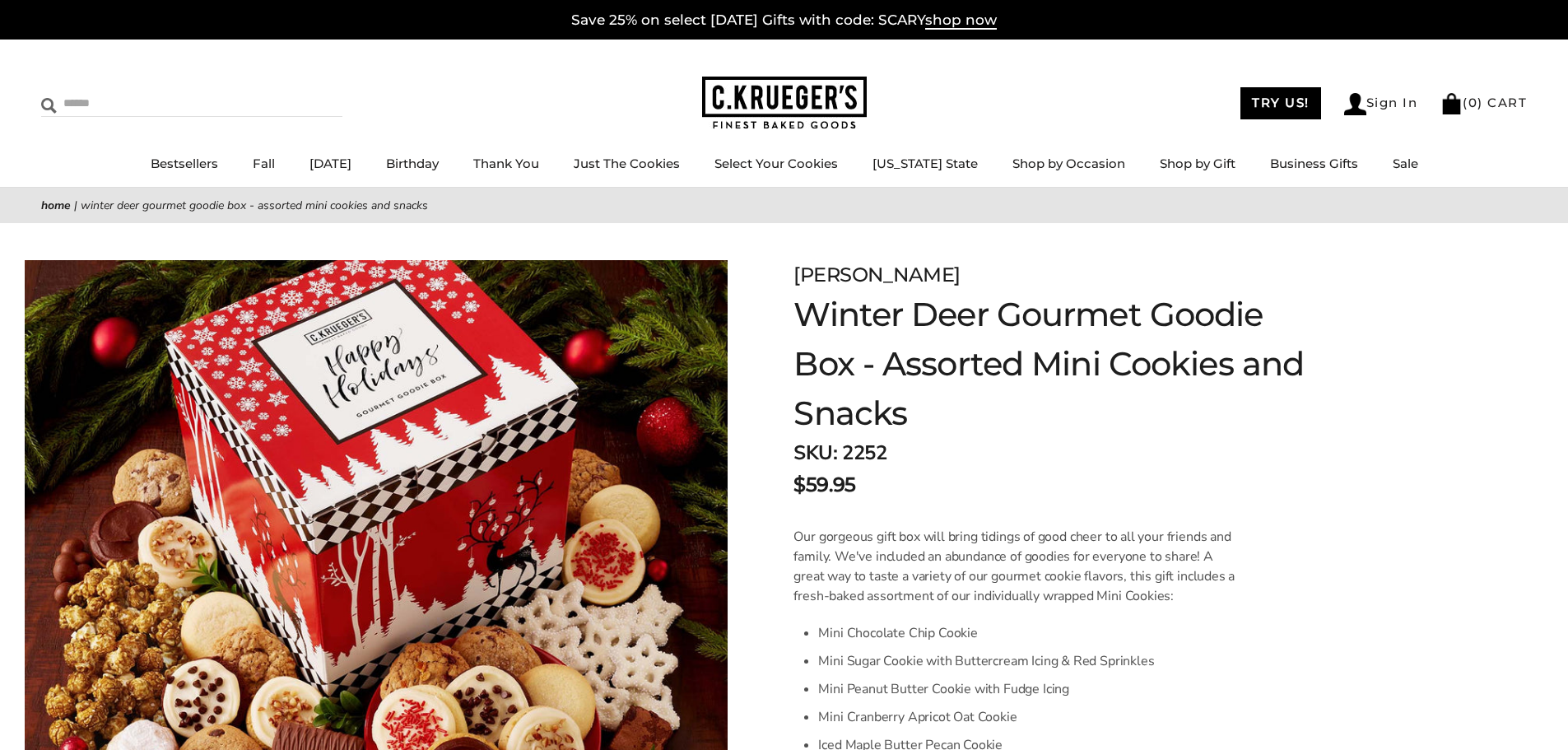
click at [91, 110] on input "Search" at bounding box center [139, 103] width 196 height 25
type input "****"
click at [298, 90] on input "******" at bounding box center [319, 101] width 44 height 23
